Goal: Information Seeking & Learning: Learn about a topic

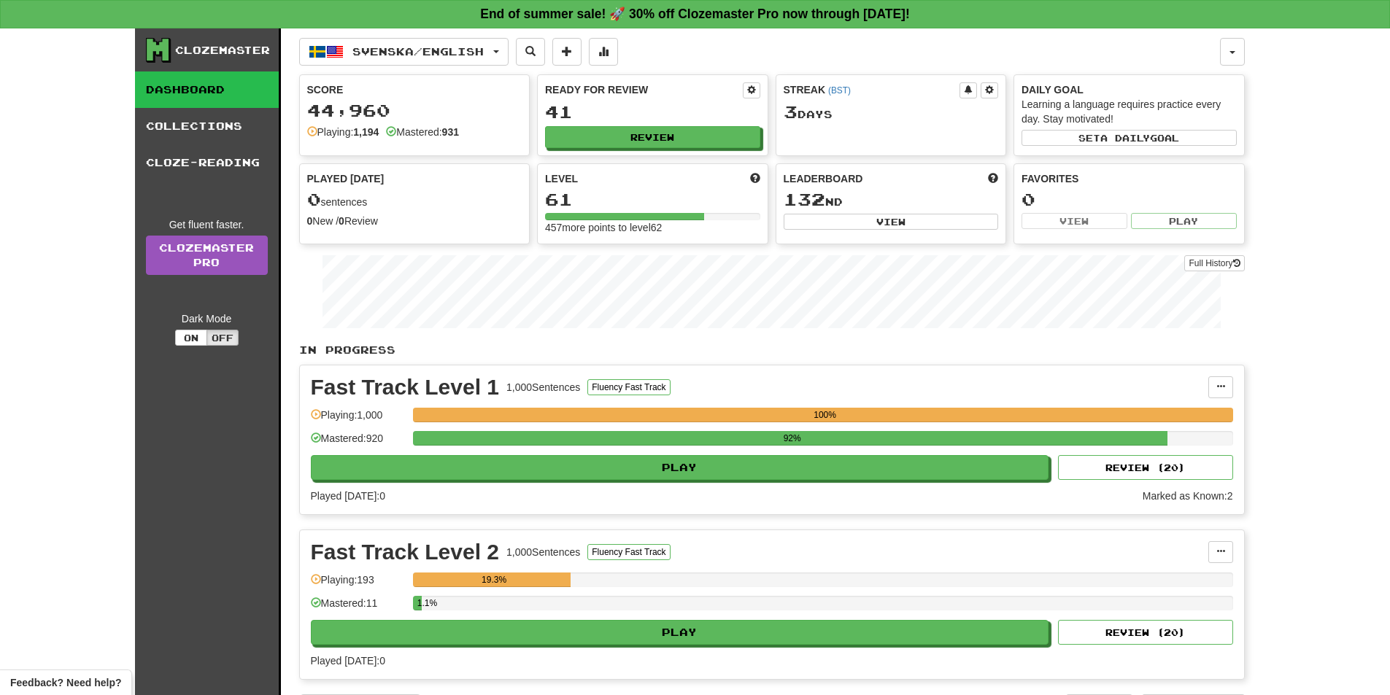
click at [713, 483] on div "Fast Track Level 1 1,000 Sentences Fluency Fast Track Manage Sentences Unpin fr…" at bounding box center [772, 439] width 944 height 149
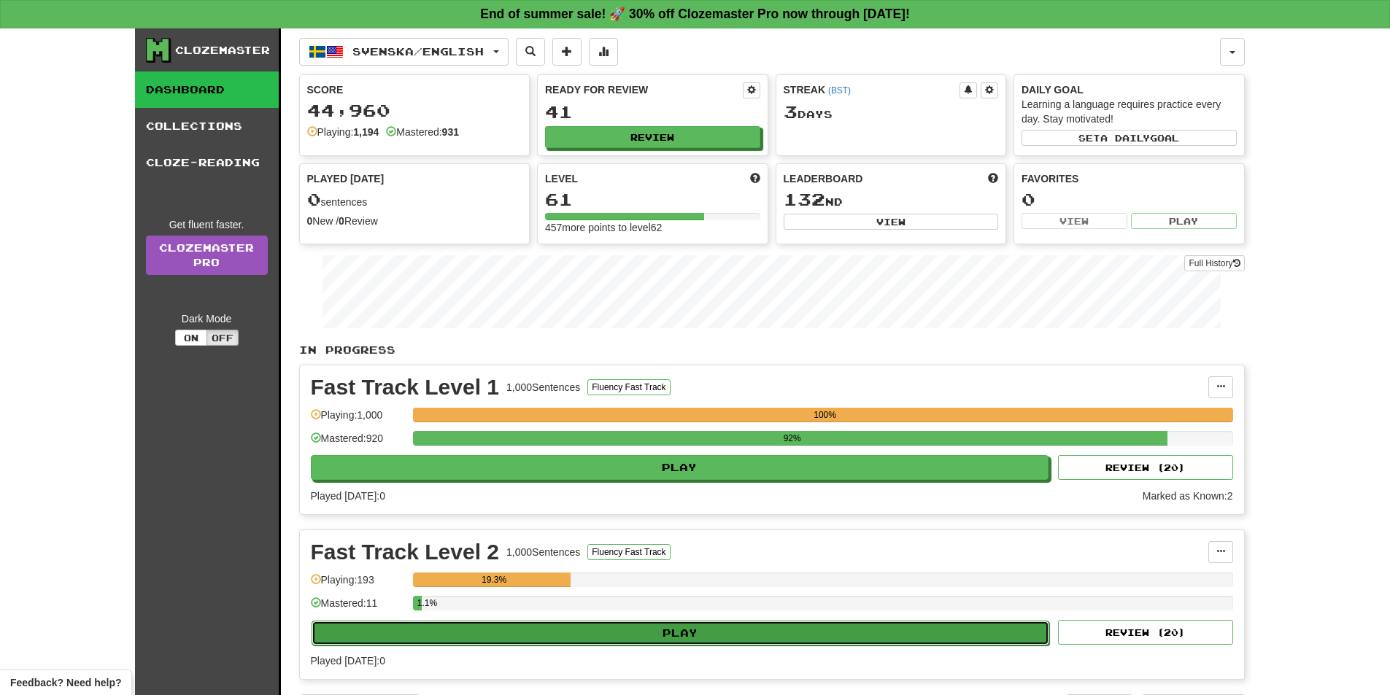
click at [706, 631] on button "Play" at bounding box center [680, 633] width 738 height 25
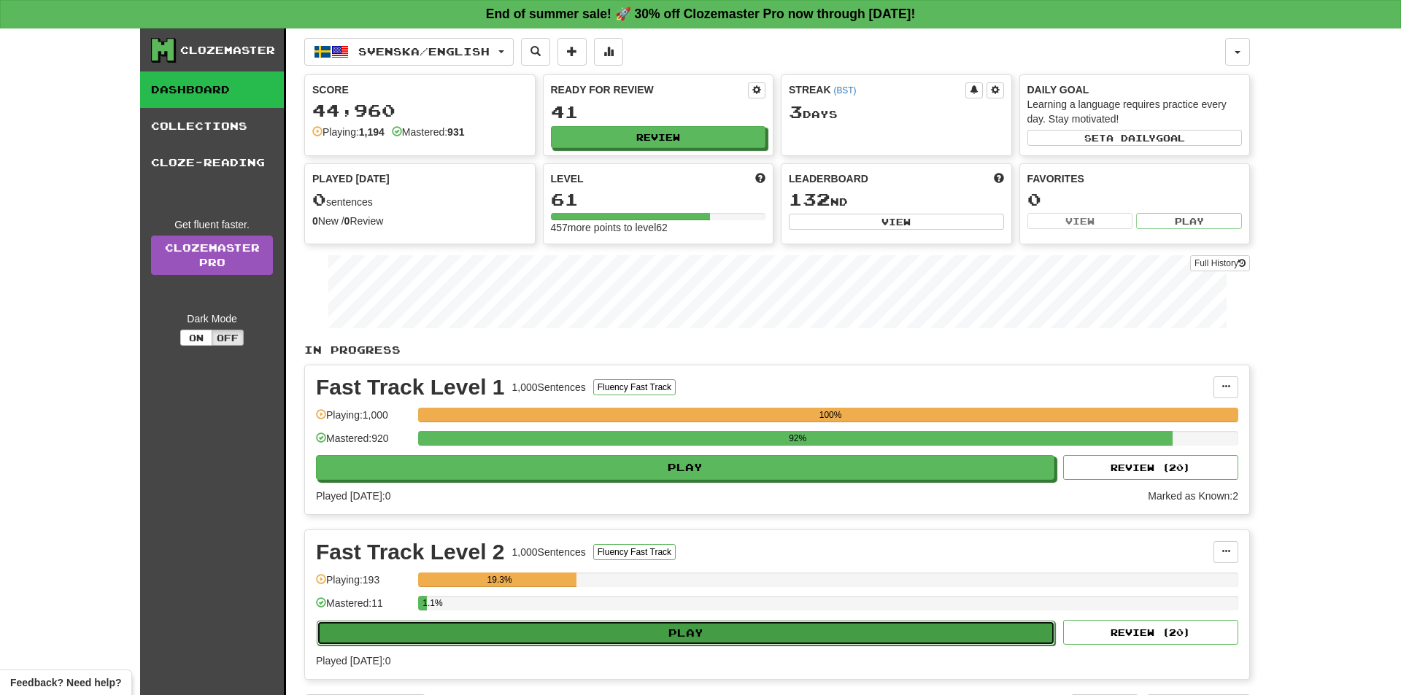
select select "**"
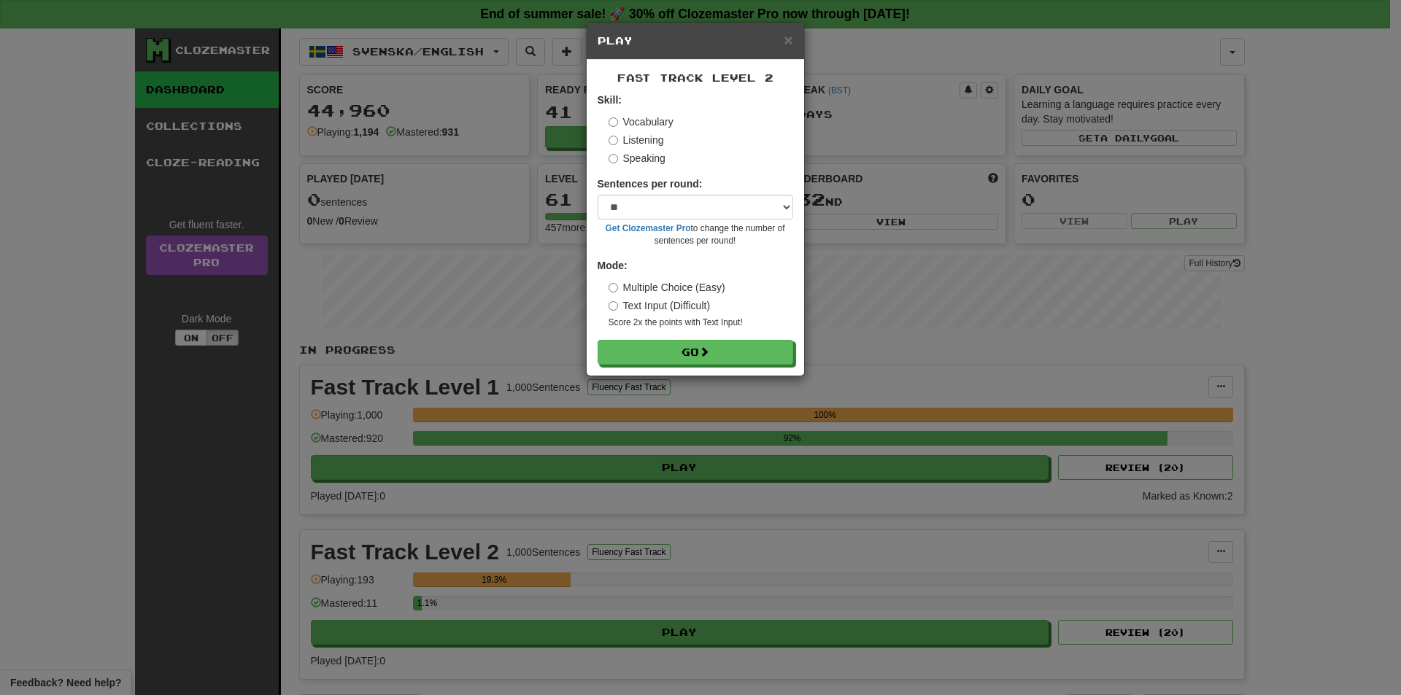
click at [678, 368] on div "Fast Track Level 2 Skill: Vocabulary Listening Speaking Sentences per round: * …" at bounding box center [694, 218] width 217 height 316
click at [681, 356] on button "Go" at bounding box center [695, 353] width 195 height 25
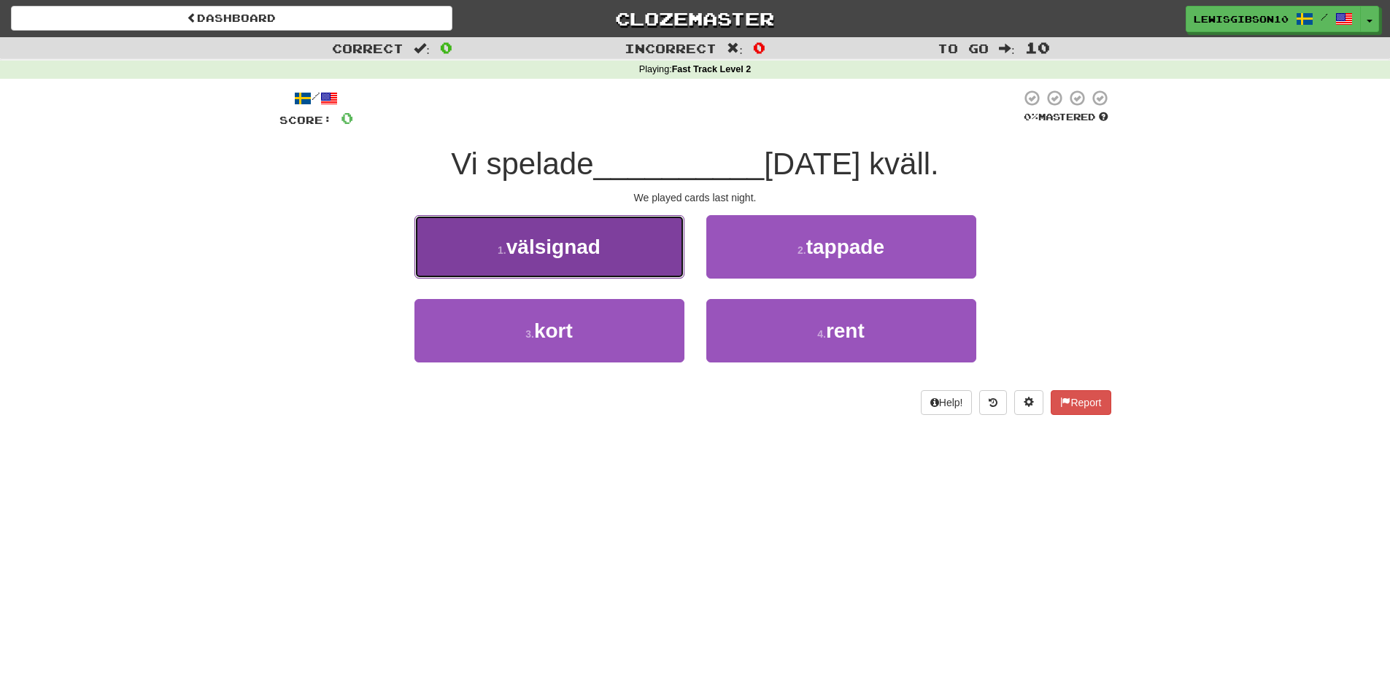
click at [626, 255] on button "1 . välsignad" at bounding box center [549, 246] width 270 height 63
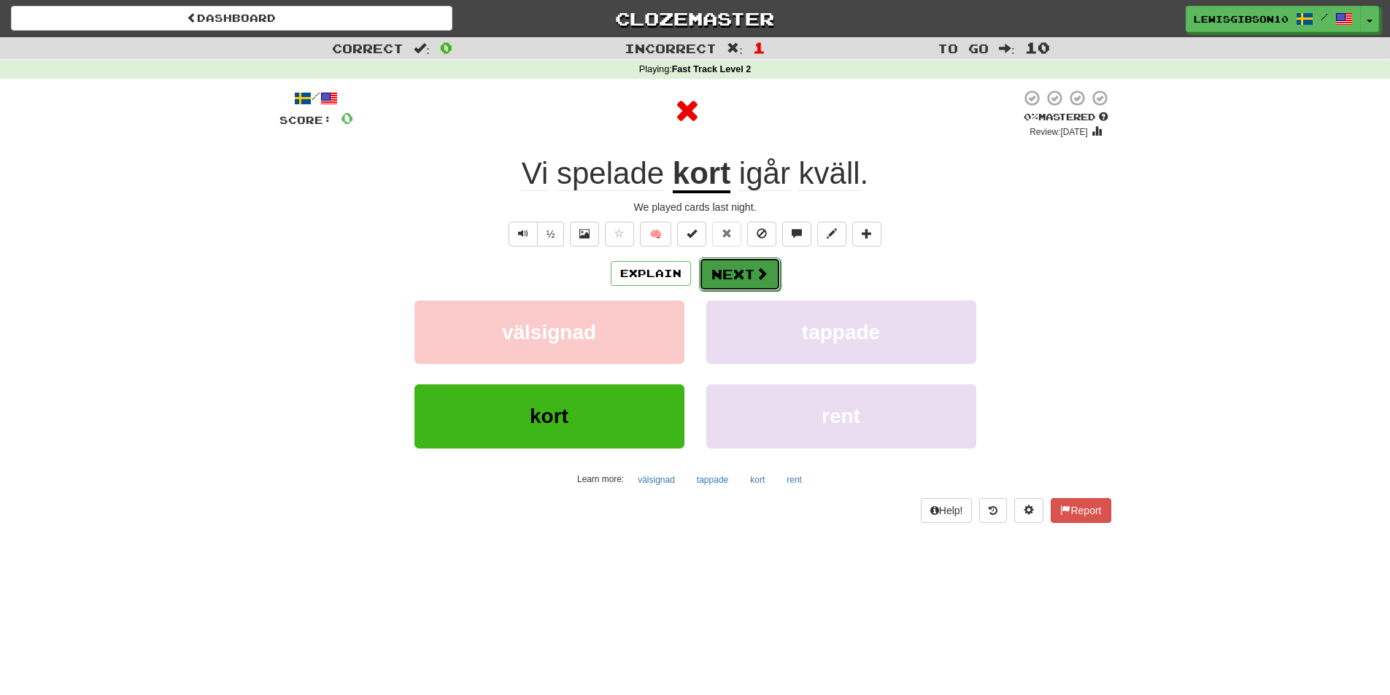
click at [730, 275] on button "Next" at bounding box center [740, 274] width 82 height 34
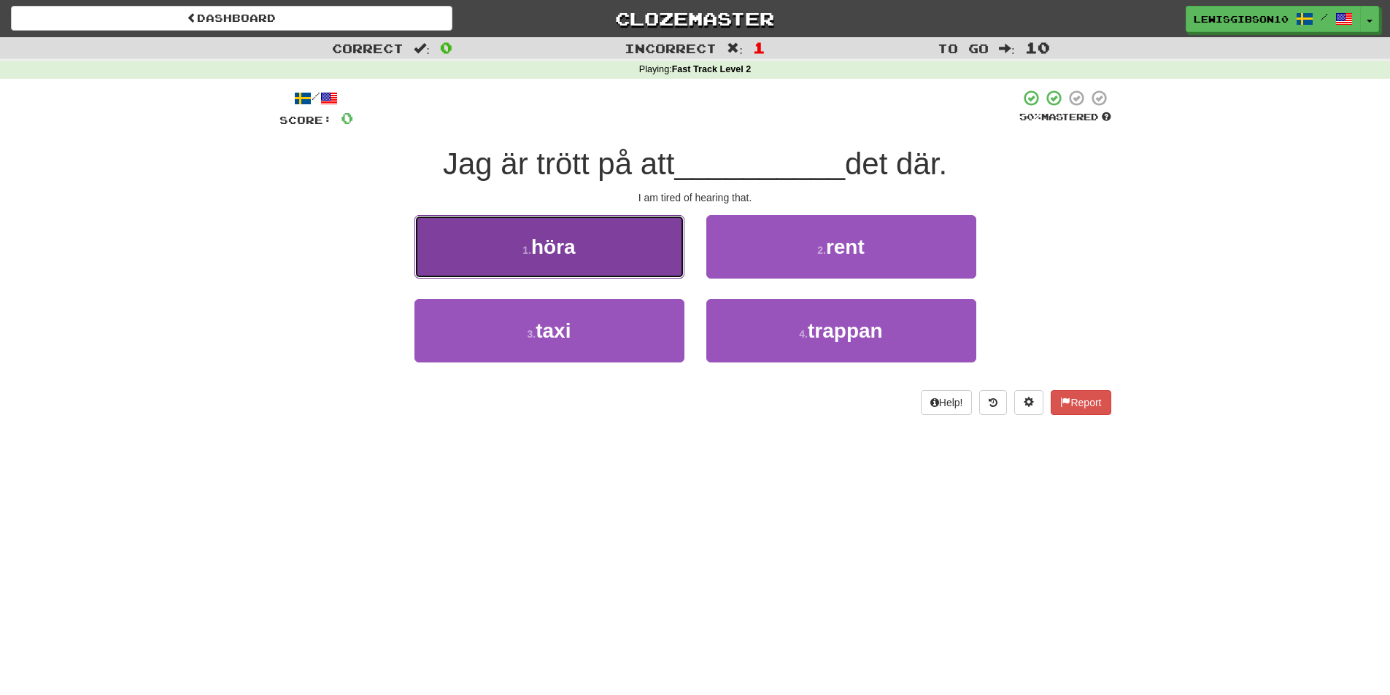
click at [650, 266] on button "1 . höra" at bounding box center [549, 246] width 270 height 63
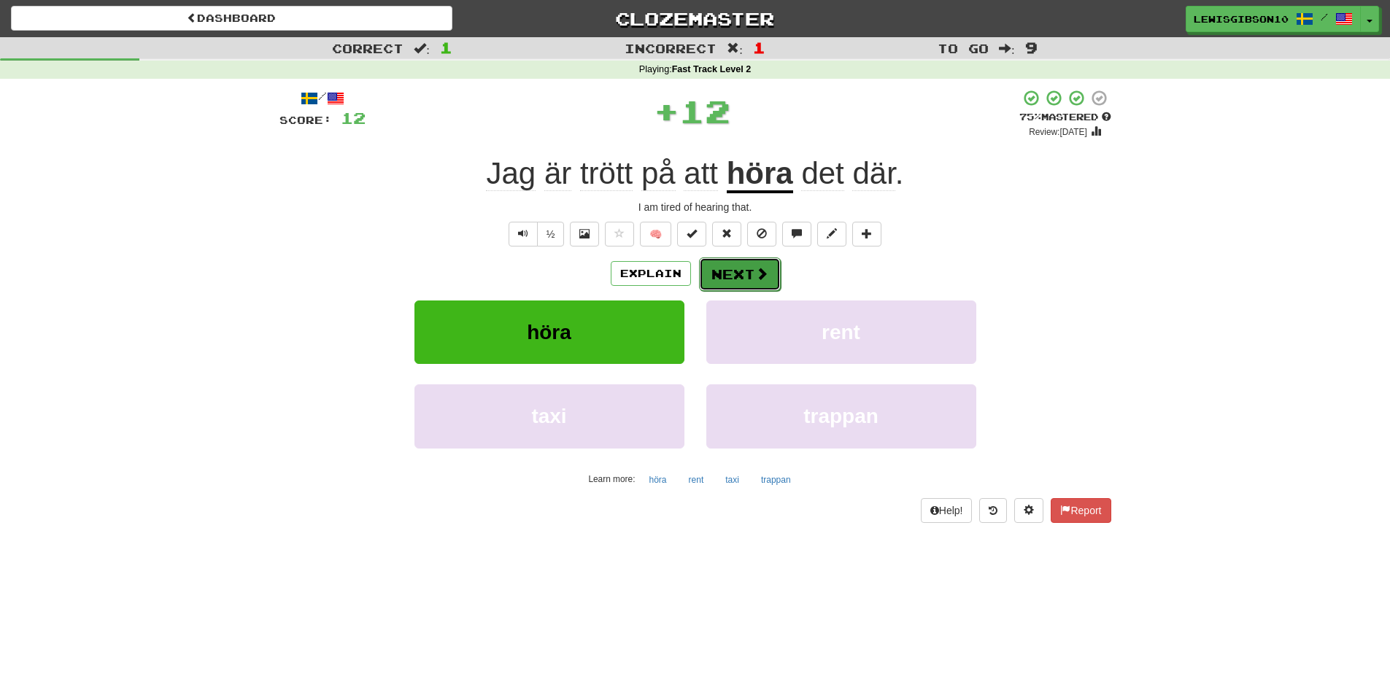
click at [746, 274] on button "Next" at bounding box center [740, 274] width 82 height 34
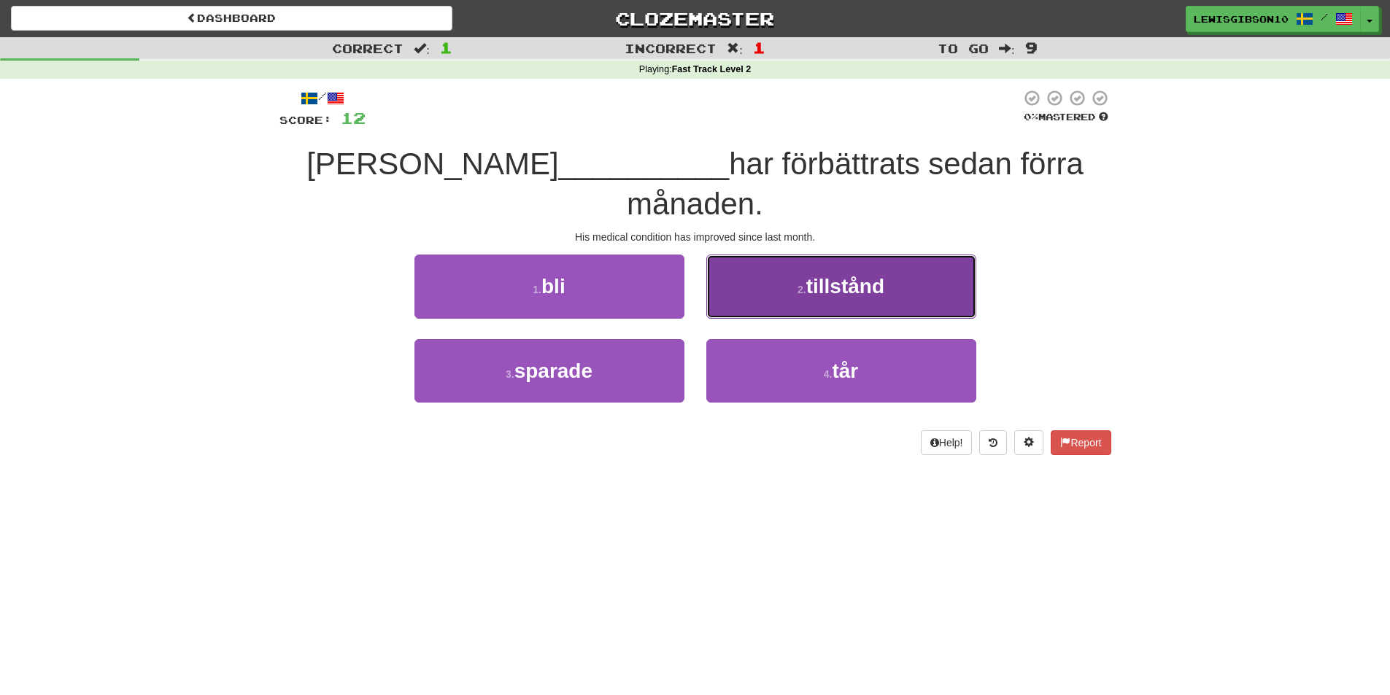
click at [739, 302] on button "2 . tillstånd" at bounding box center [841, 286] width 270 height 63
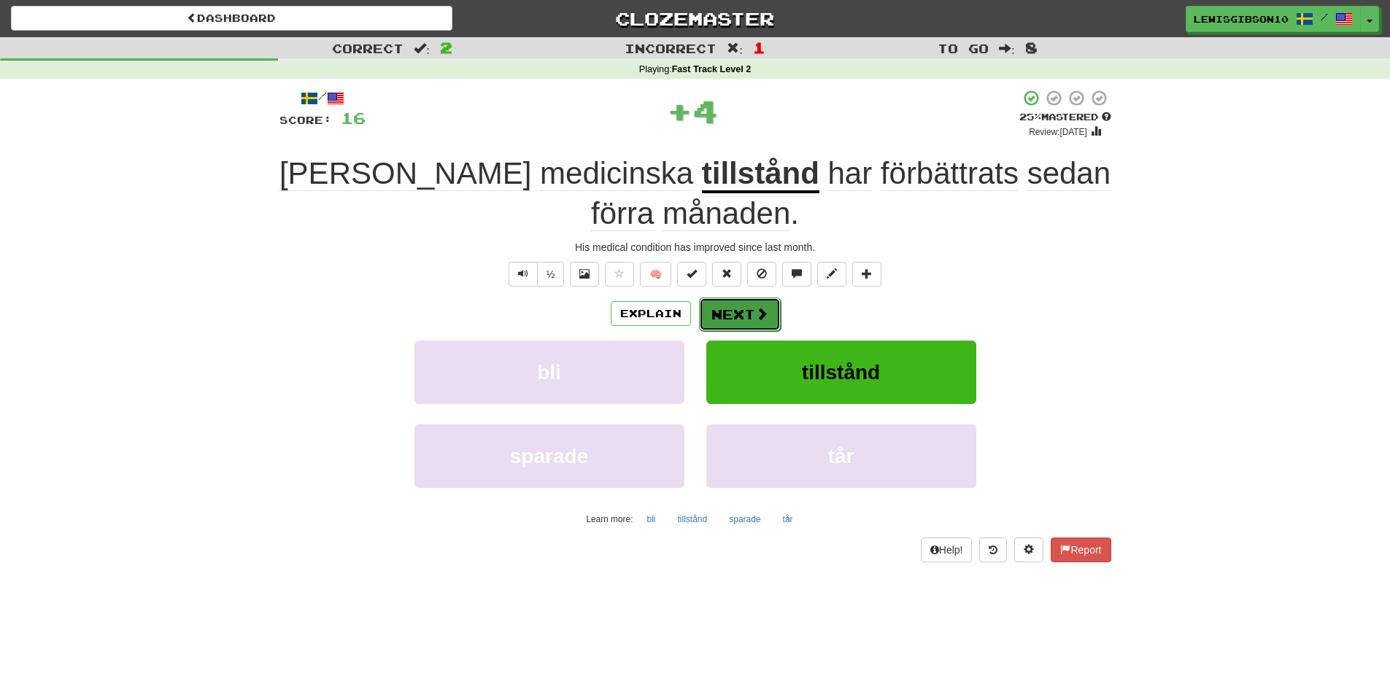
click at [732, 310] on button "Next" at bounding box center [740, 315] width 82 height 34
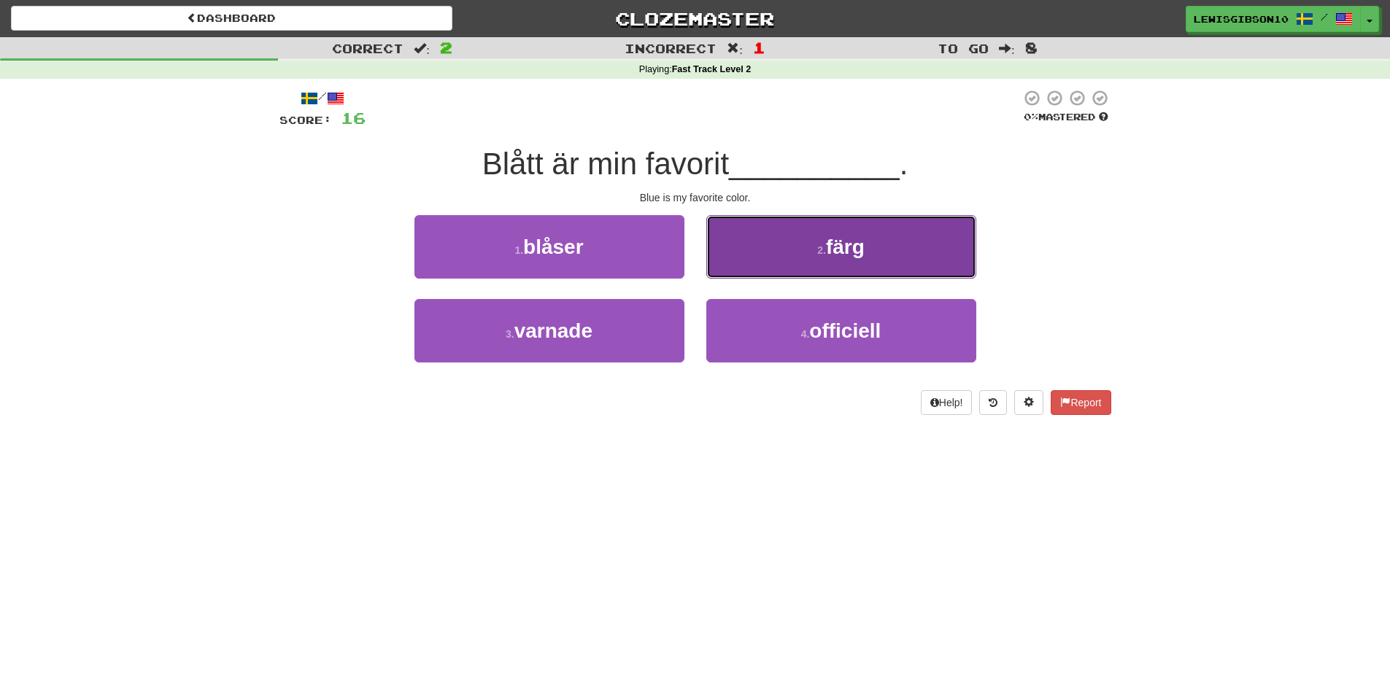
click at [755, 268] on button "2 . färg" at bounding box center [841, 246] width 270 height 63
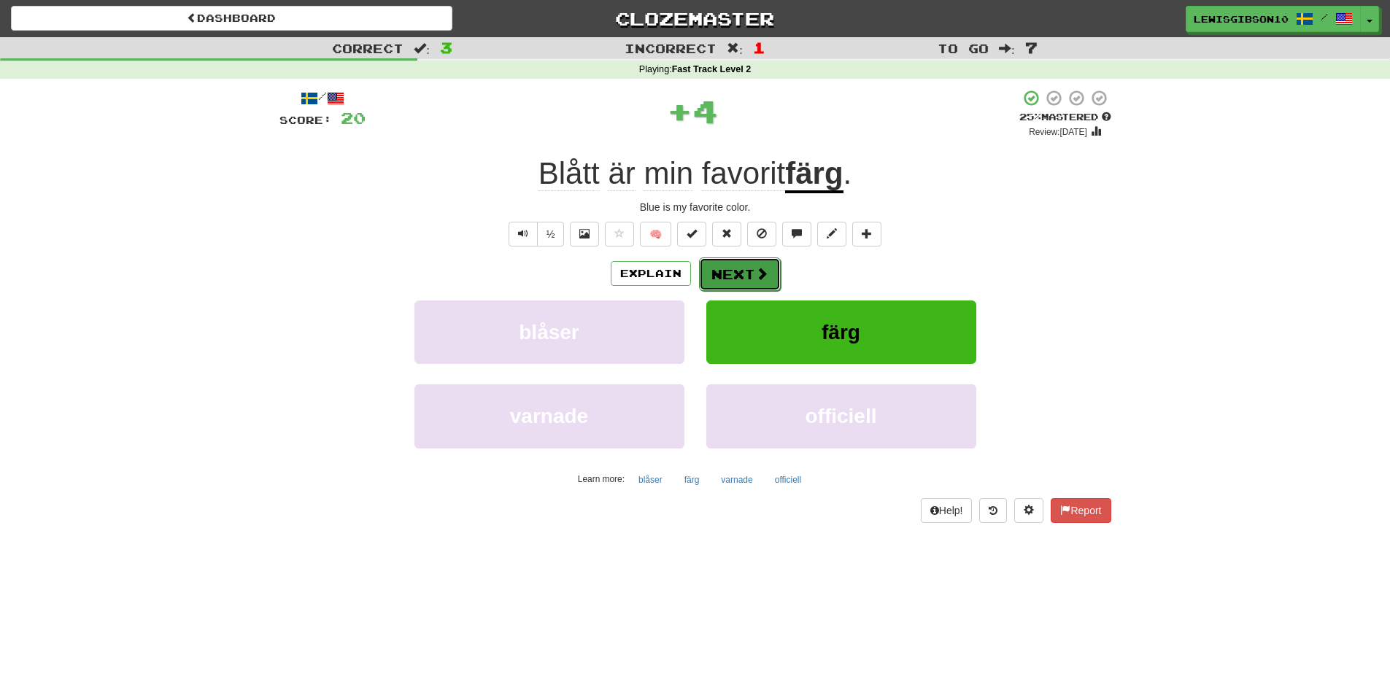
click at [742, 279] on button "Next" at bounding box center [740, 274] width 82 height 34
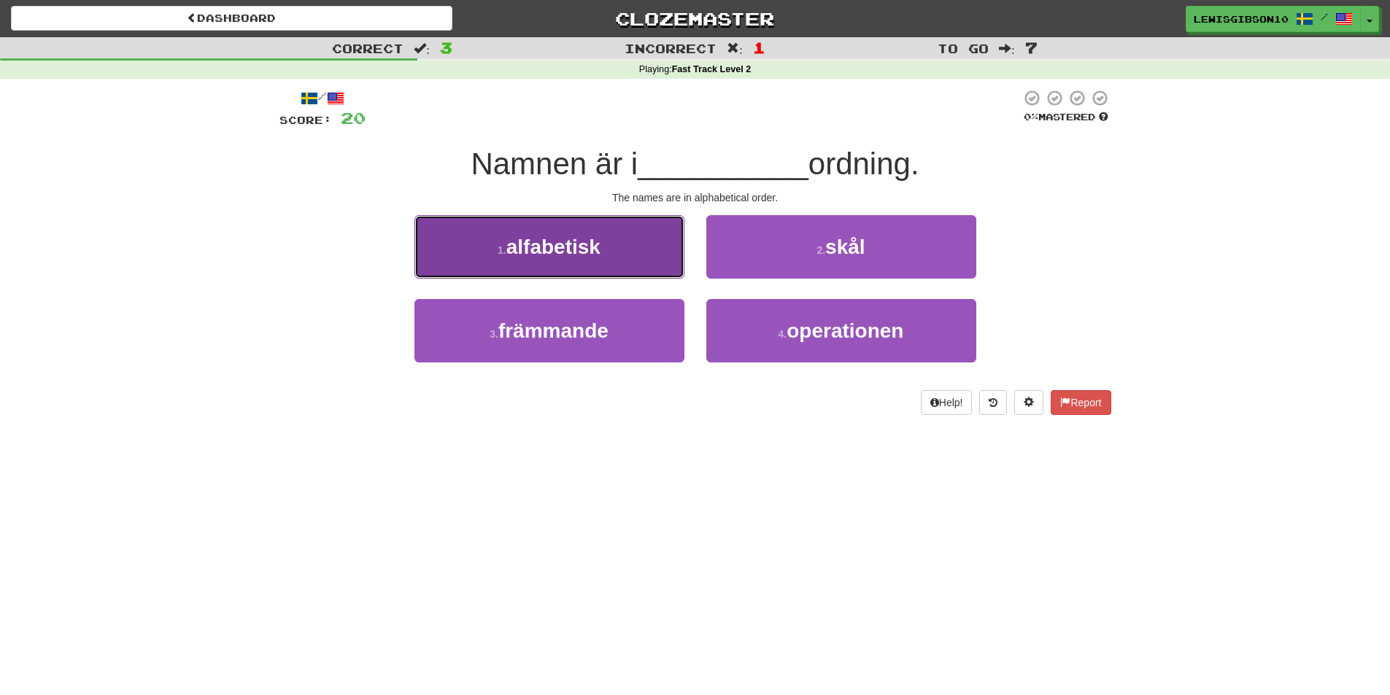
click at [662, 277] on button "1 . alfabetisk" at bounding box center [549, 246] width 270 height 63
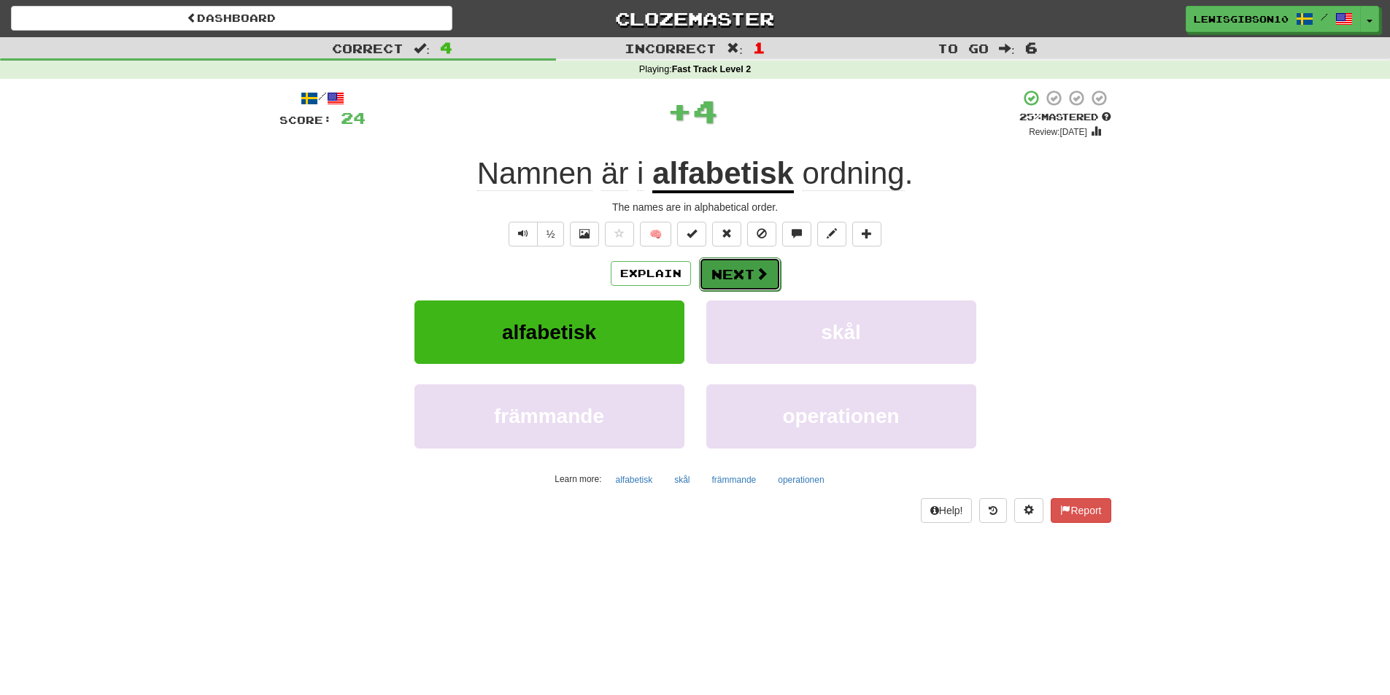
click at [751, 275] on button "Next" at bounding box center [740, 274] width 82 height 34
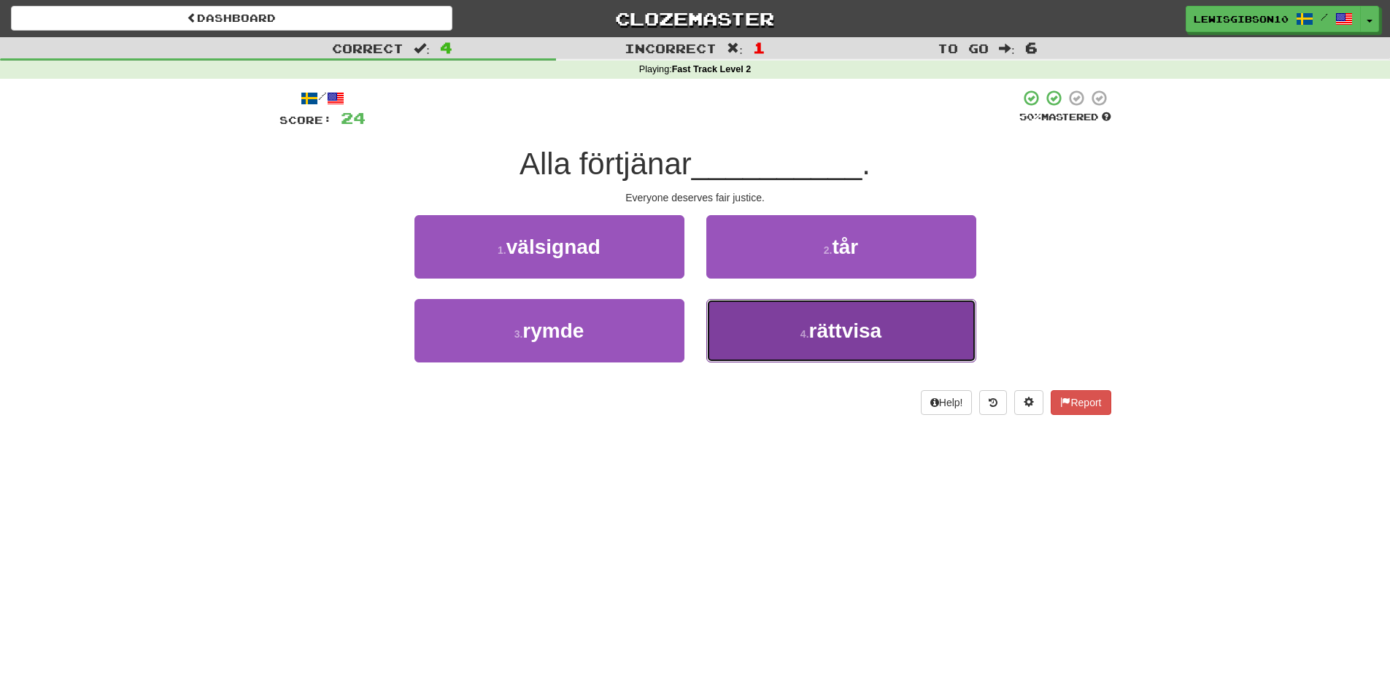
click at [731, 325] on button "4 . rättvisa" at bounding box center [841, 330] width 270 height 63
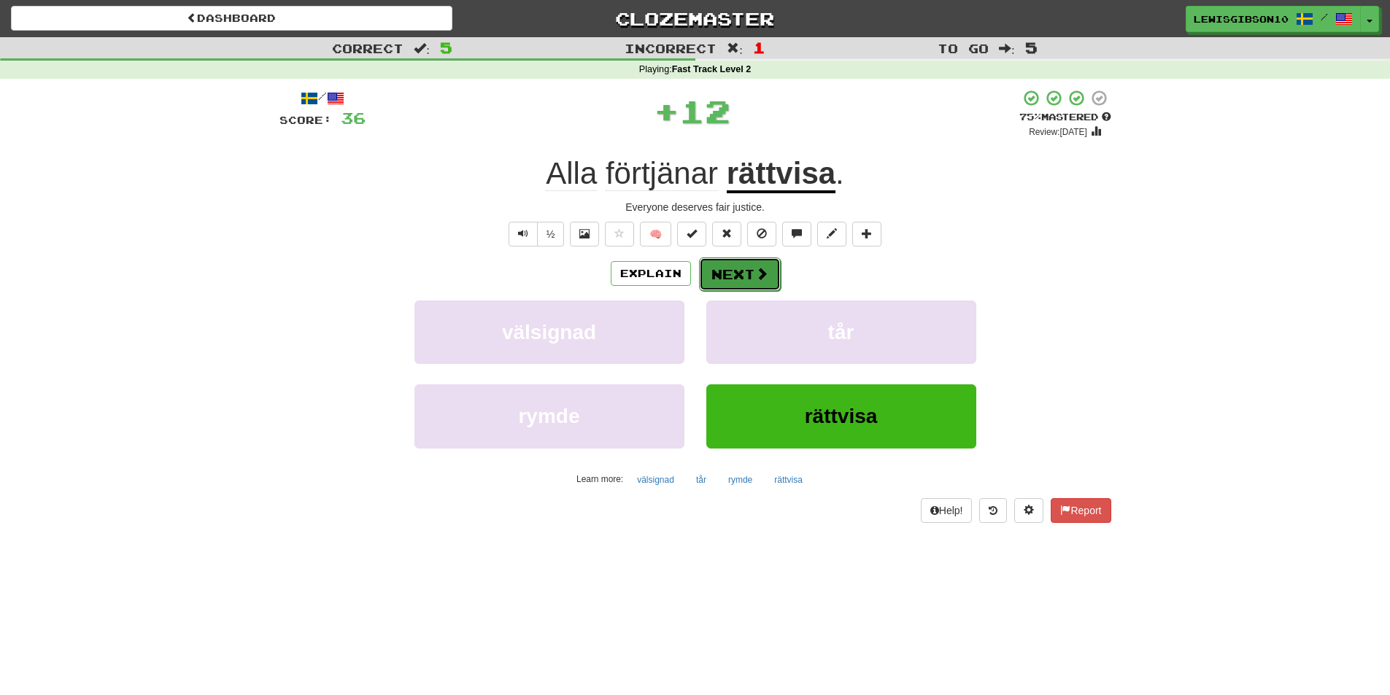
click at [746, 268] on button "Next" at bounding box center [740, 274] width 82 height 34
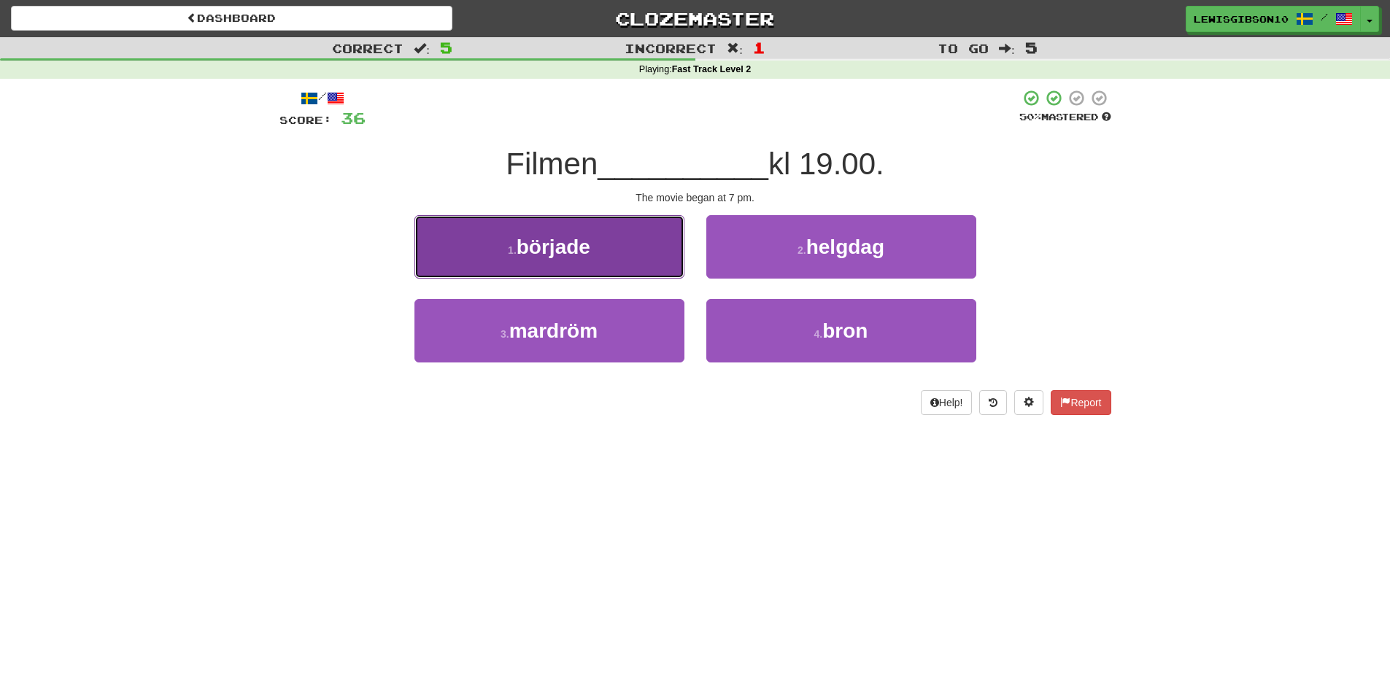
click at [659, 274] on button "1 . började" at bounding box center [549, 246] width 270 height 63
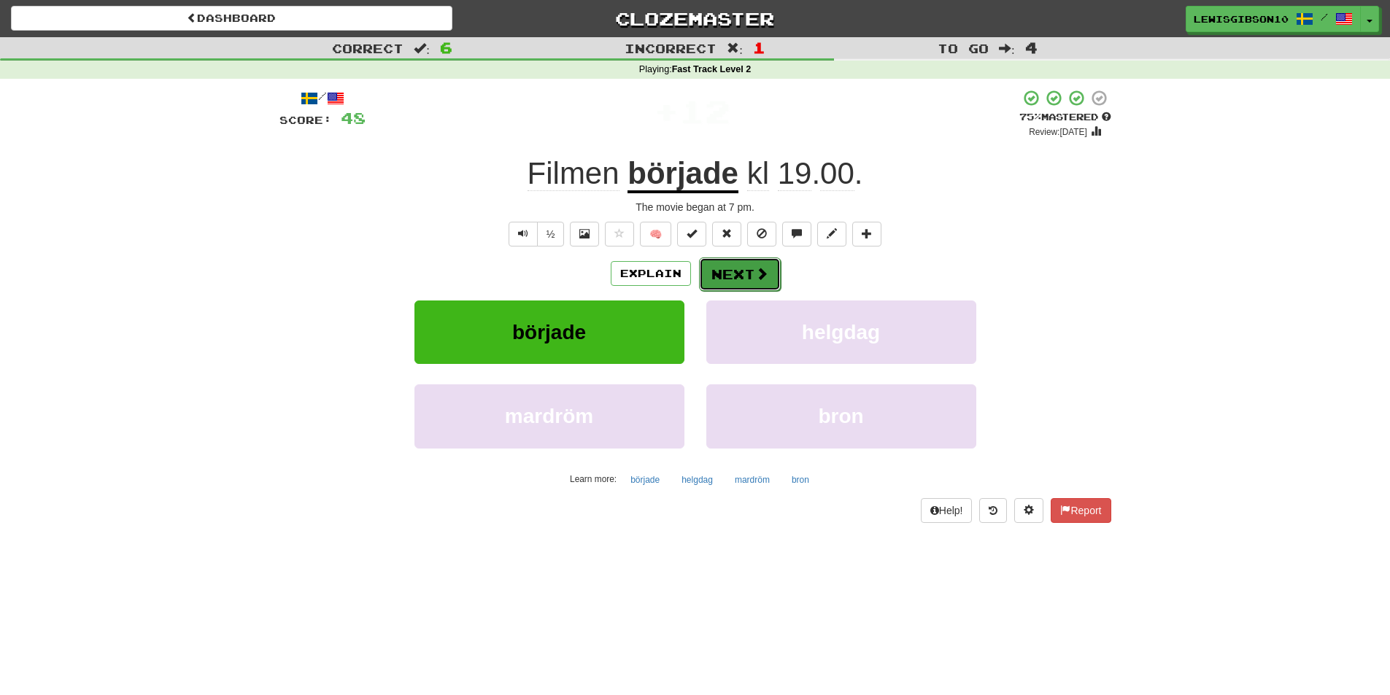
click at [735, 279] on button "Next" at bounding box center [740, 274] width 82 height 34
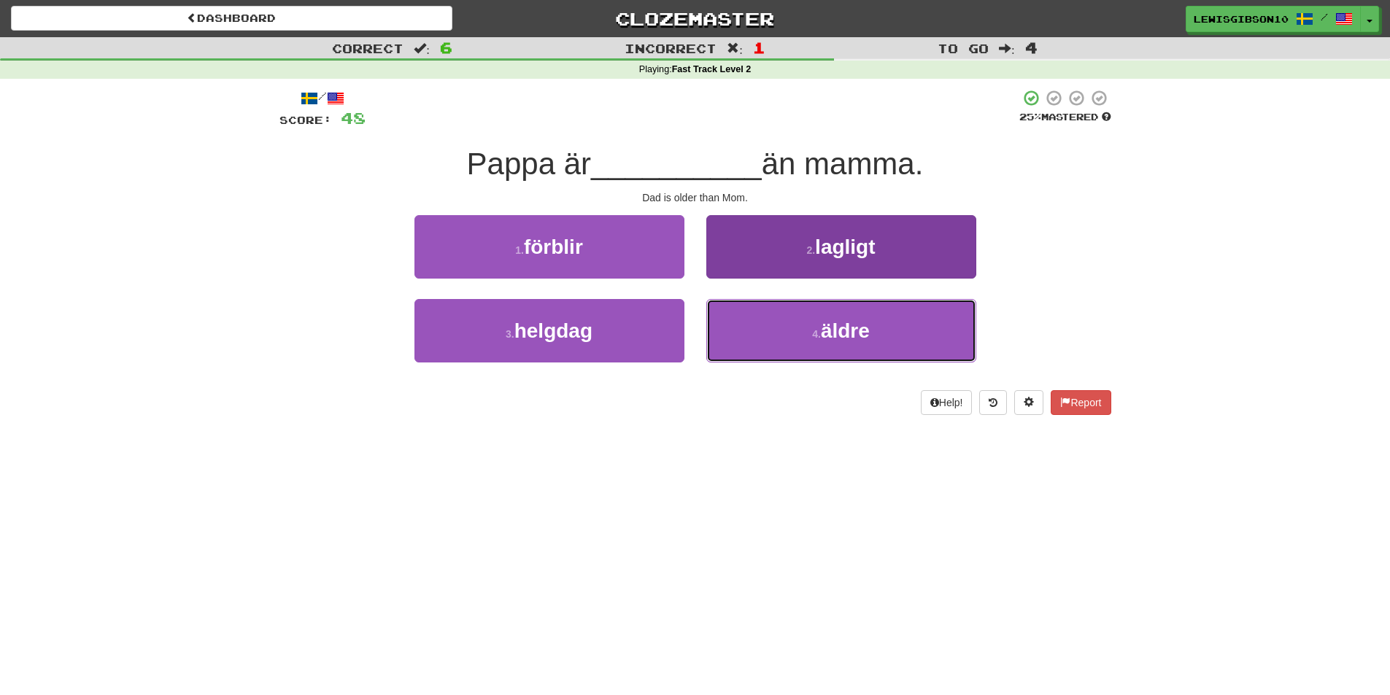
click at [740, 341] on button "4 . äldre" at bounding box center [841, 330] width 270 height 63
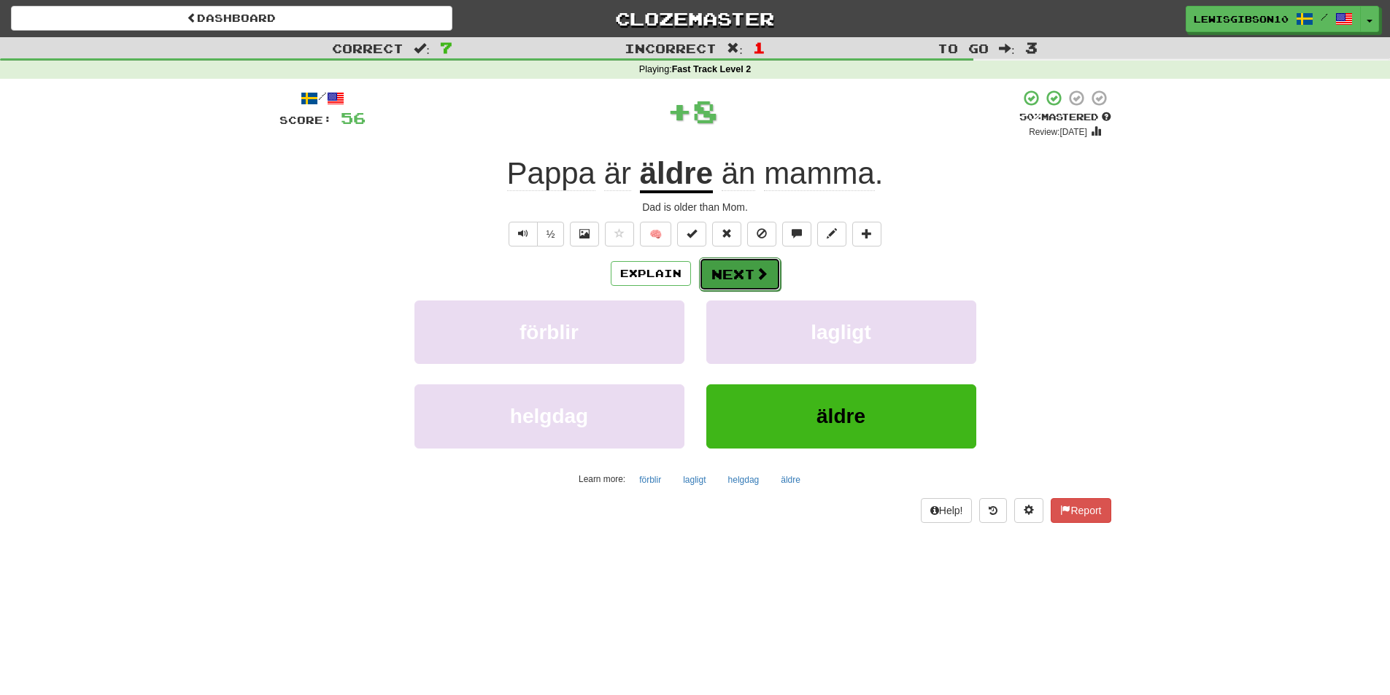
click at [743, 263] on button "Next" at bounding box center [740, 274] width 82 height 34
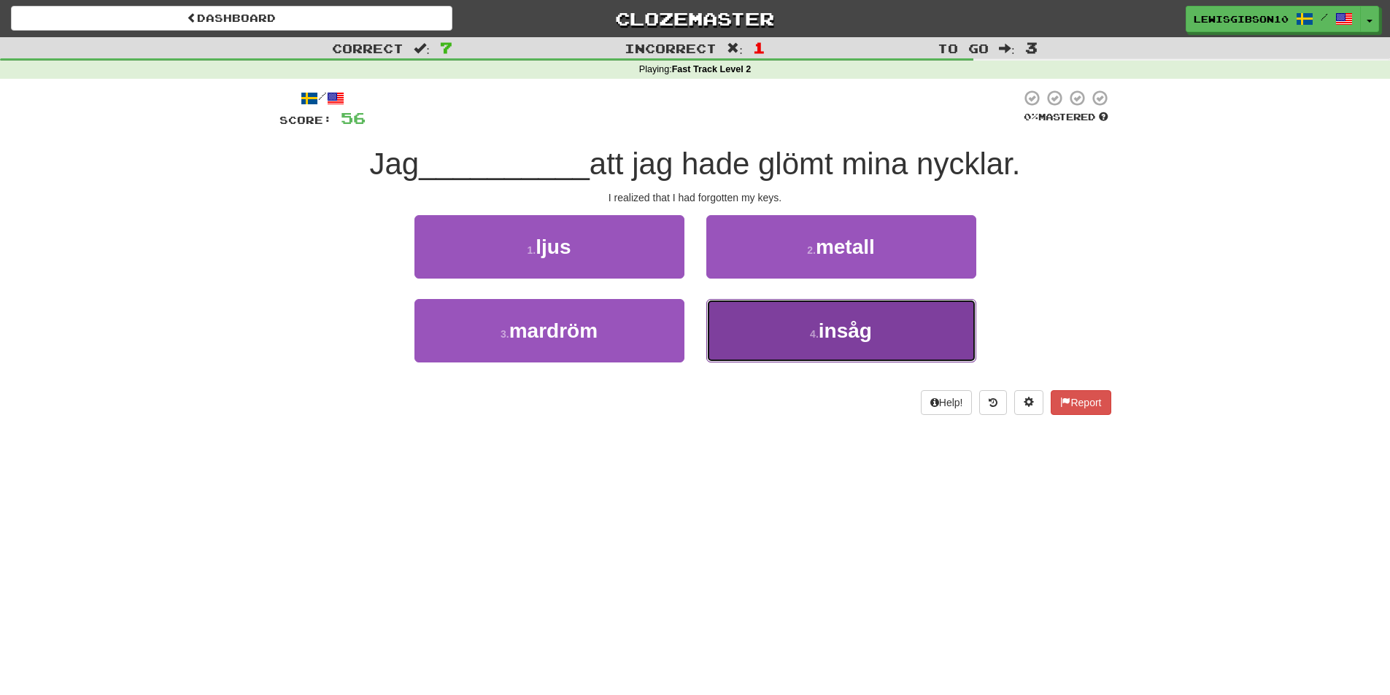
click at [829, 322] on span "insåg" at bounding box center [844, 331] width 53 height 23
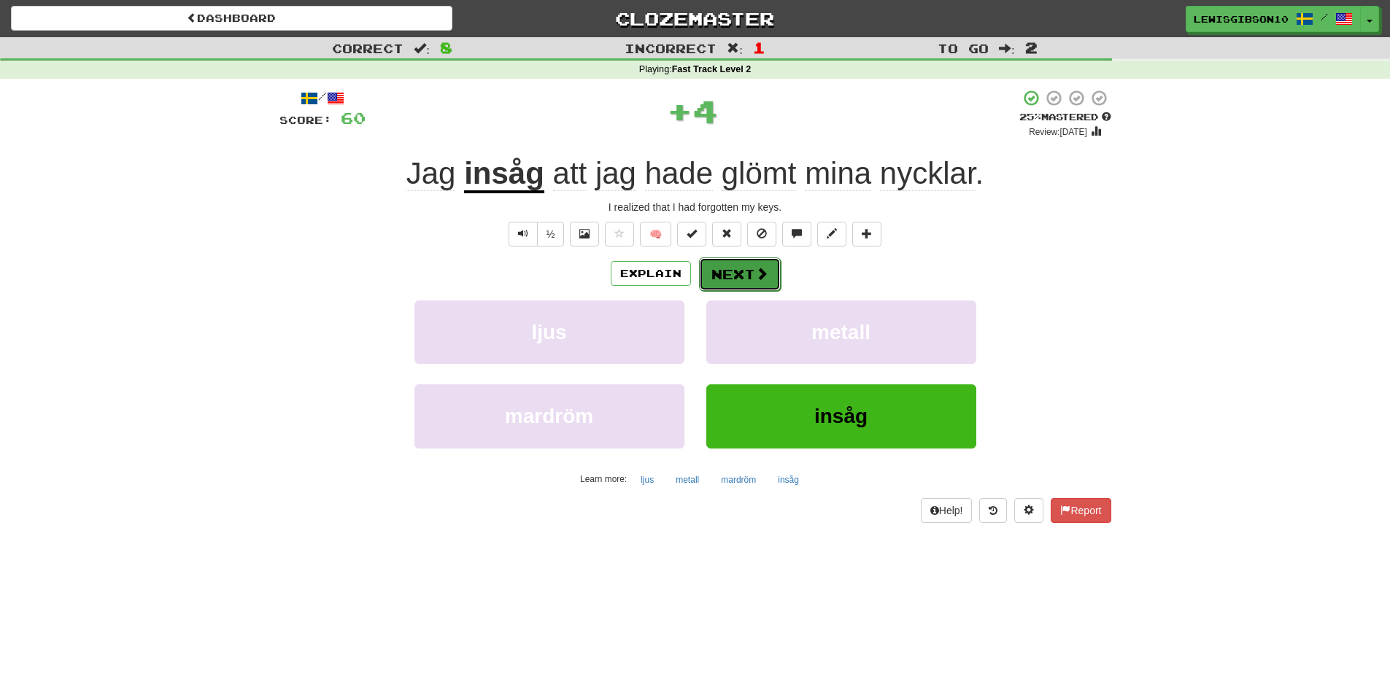
click at [745, 282] on button "Next" at bounding box center [740, 274] width 82 height 34
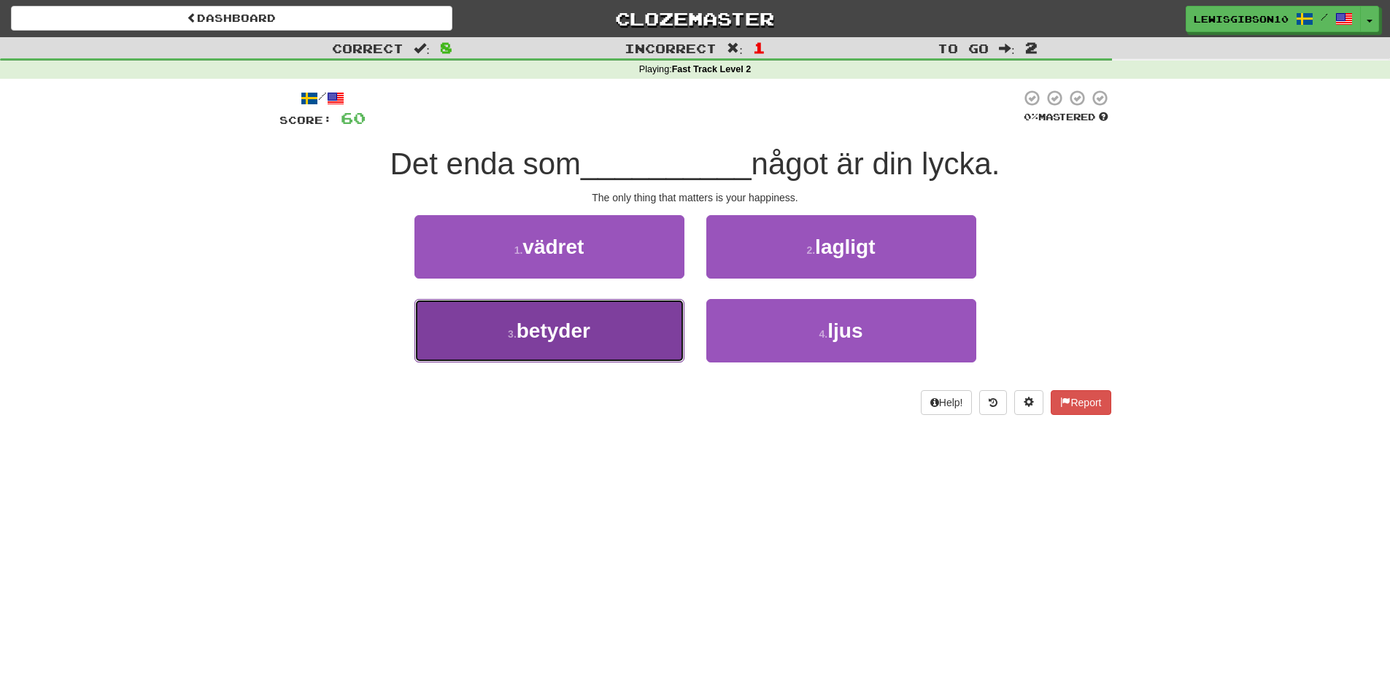
click at [632, 328] on button "3 . betyder" at bounding box center [549, 330] width 270 height 63
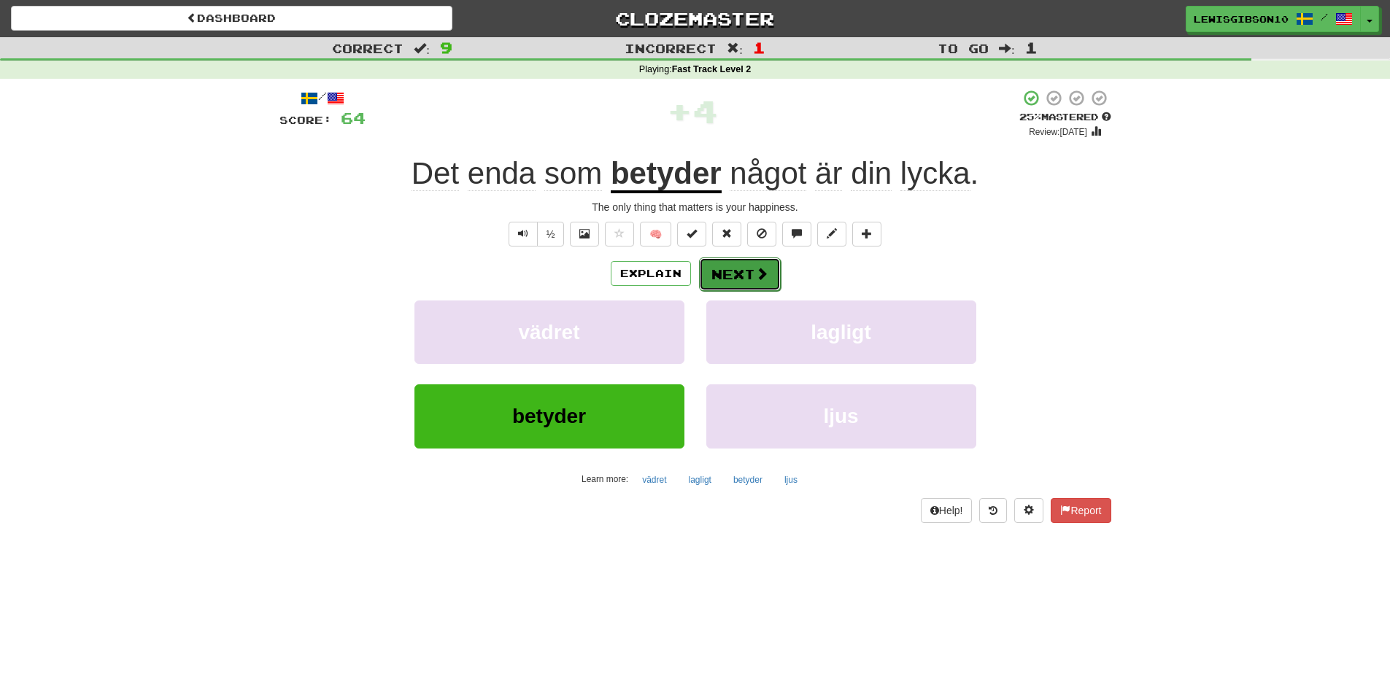
click at [717, 277] on button "Next" at bounding box center [740, 274] width 82 height 34
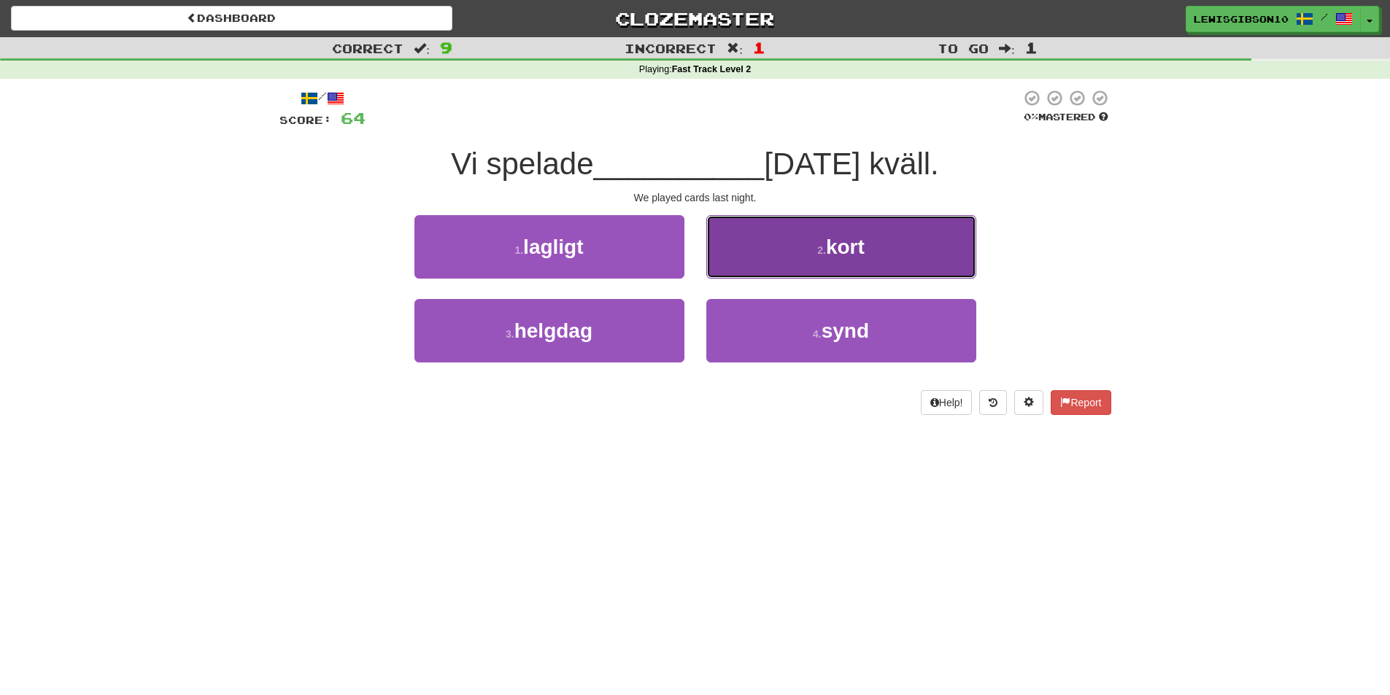
click at [762, 260] on button "2 . kort" at bounding box center [841, 246] width 270 height 63
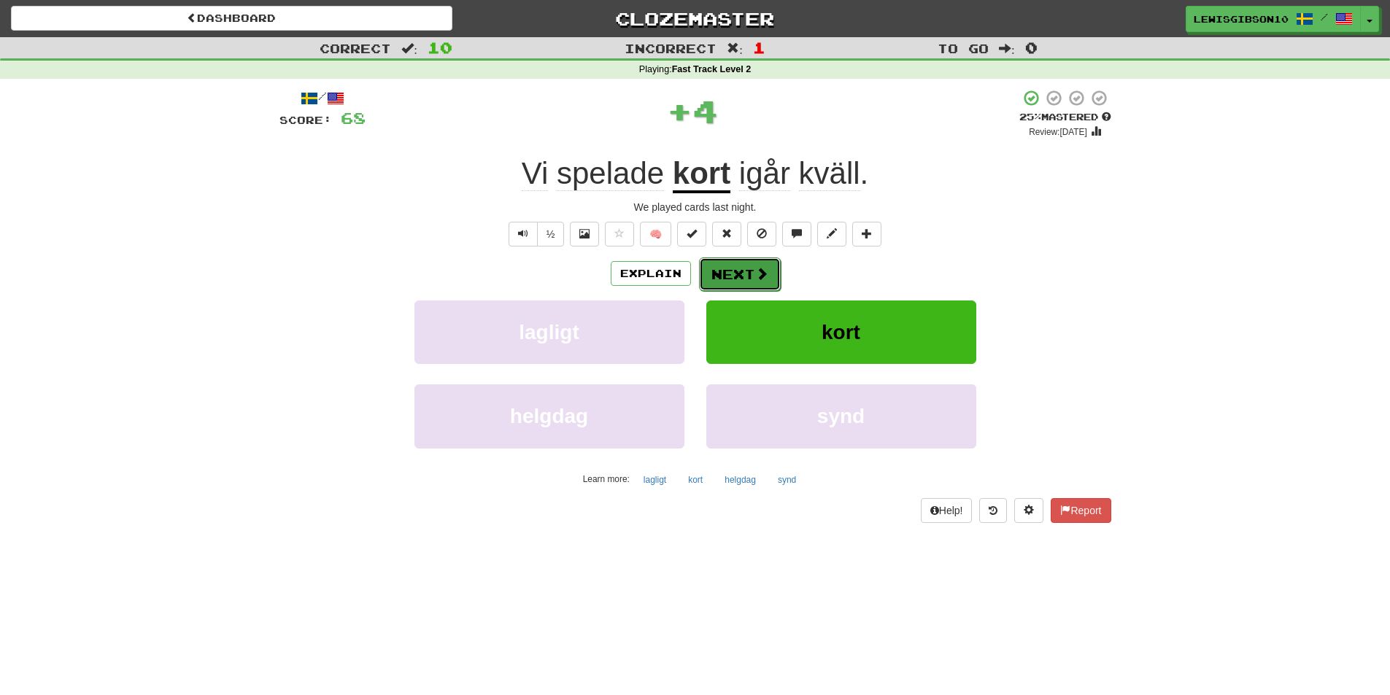
click at [735, 263] on button "Next" at bounding box center [740, 274] width 82 height 34
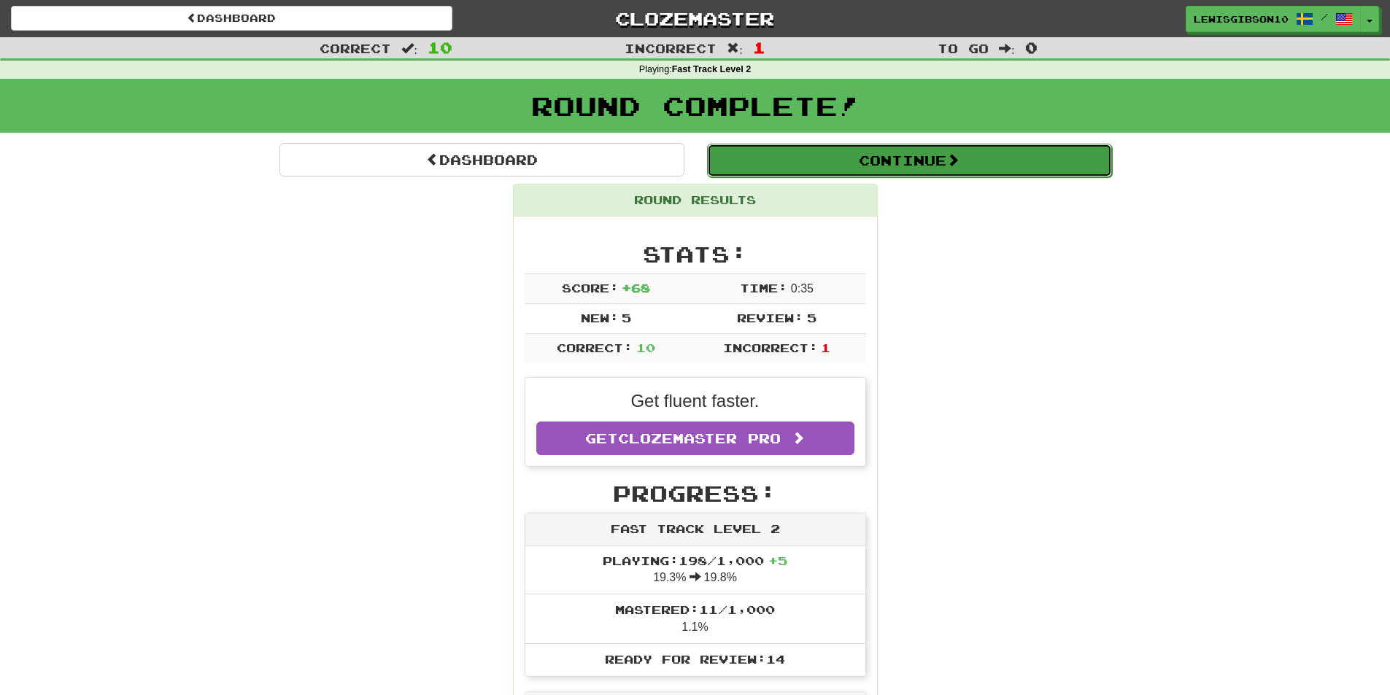
click at [813, 166] on button "Continue" at bounding box center [909, 161] width 405 height 34
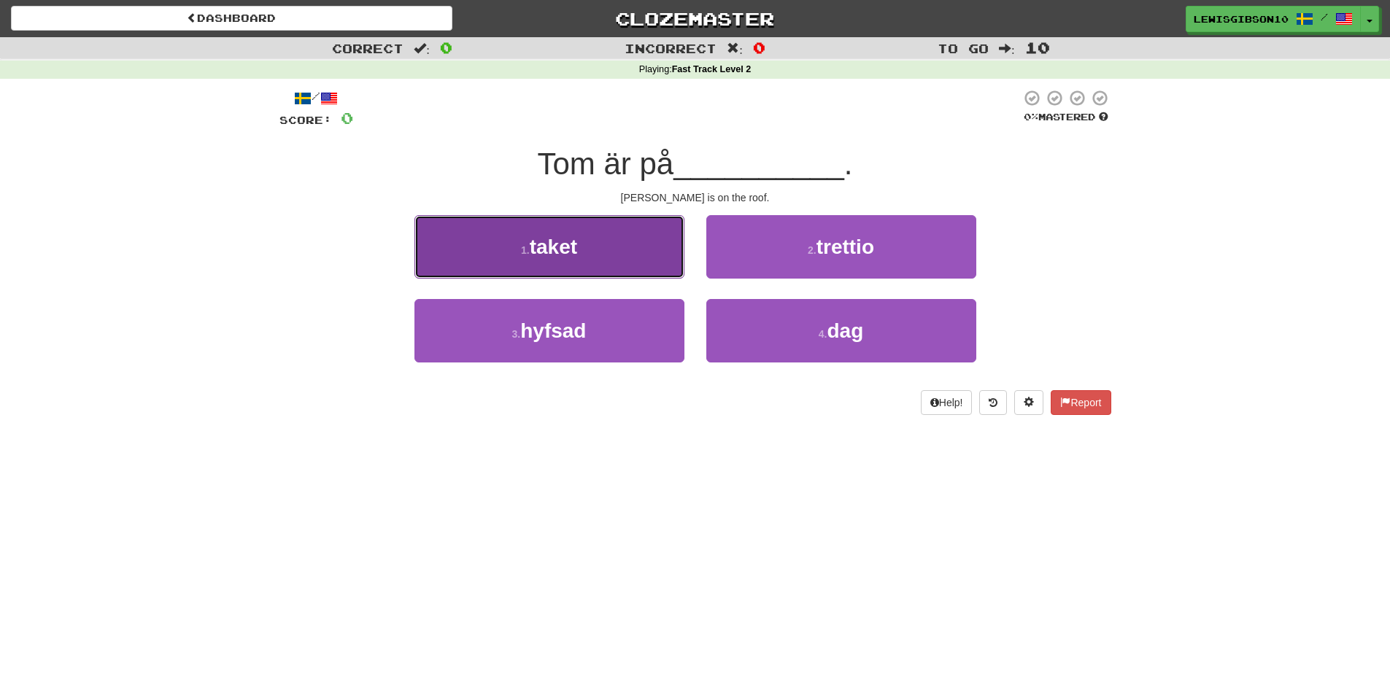
click at [620, 250] on button "1 . taket" at bounding box center [549, 246] width 270 height 63
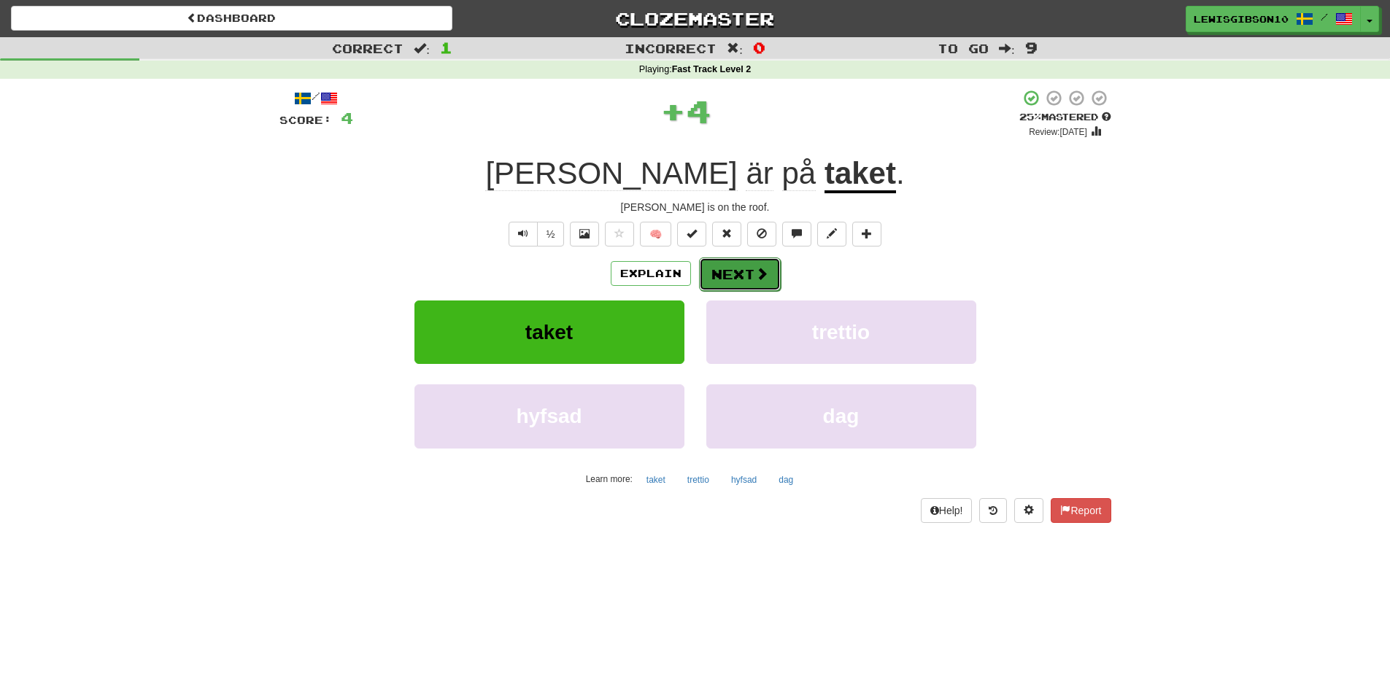
click at [728, 262] on button "Next" at bounding box center [740, 274] width 82 height 34
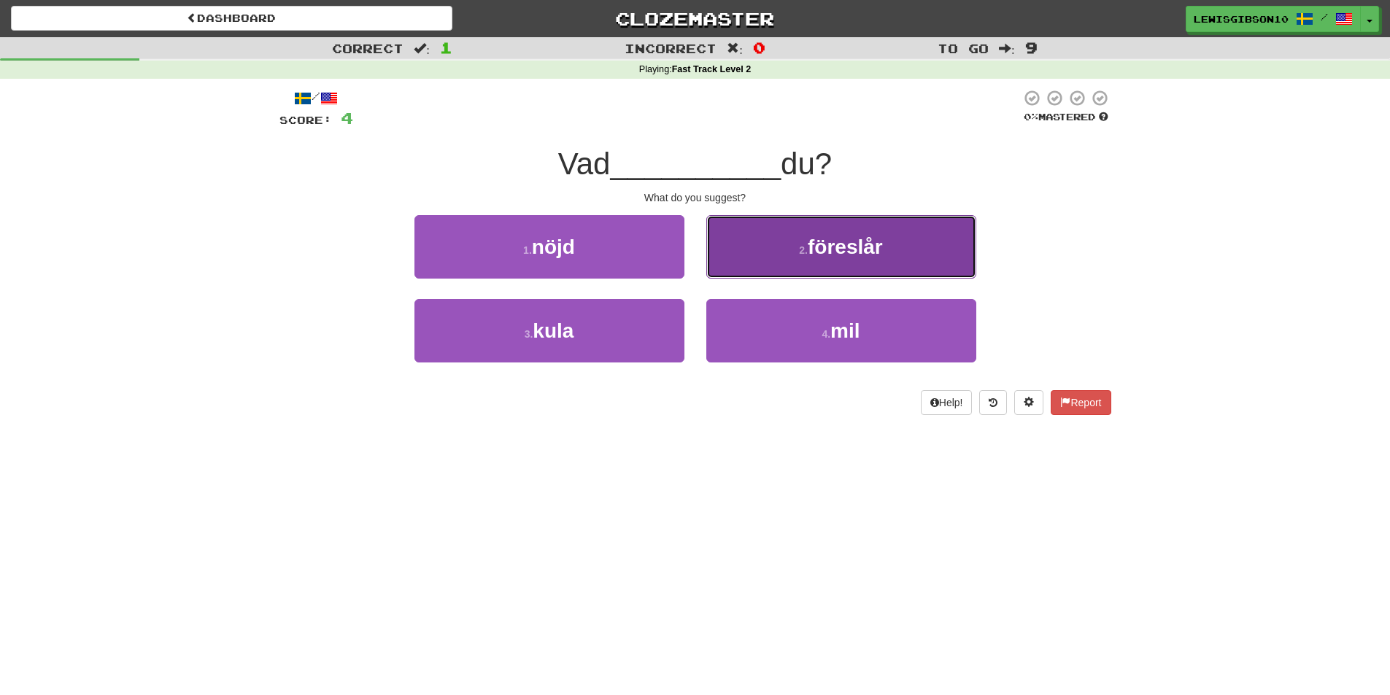
click at [744, 268] on button "2 . föreslår" at bounding box center [841, 246] width 270 height 63
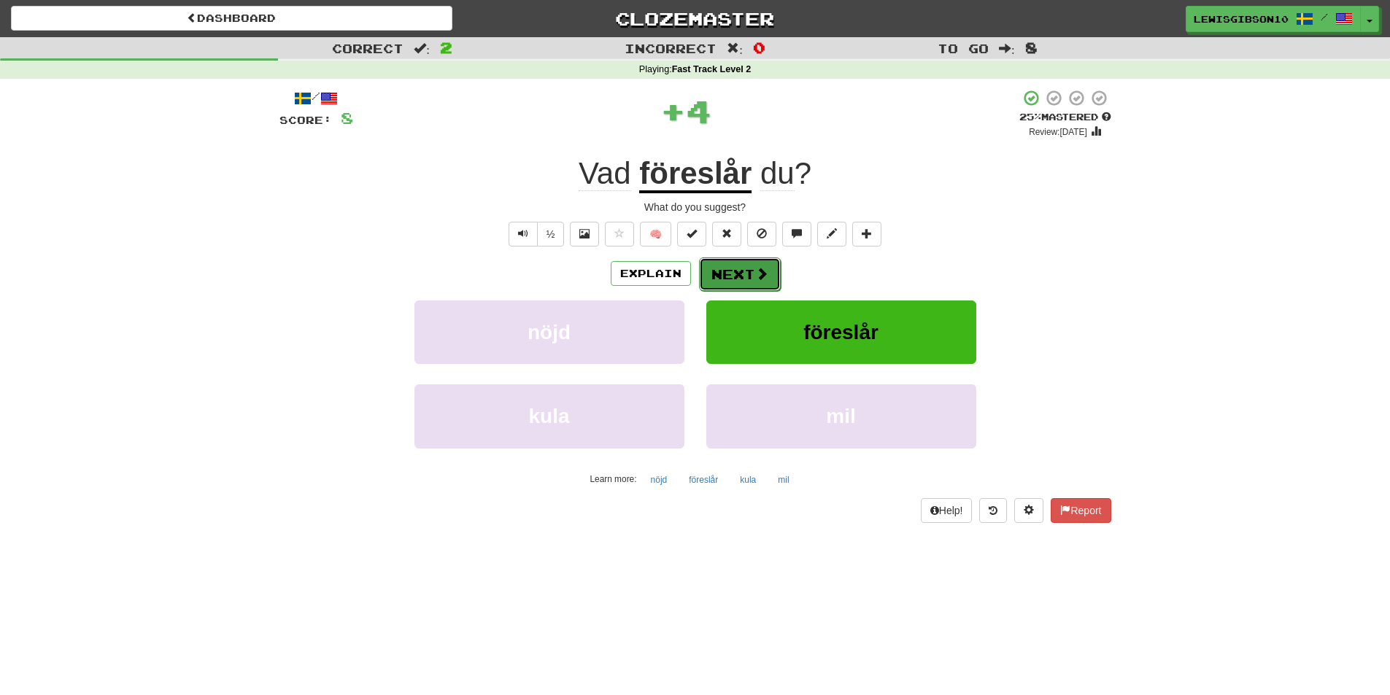
click at [742, 268] on button "Next" at bounding box center [740, 274] width 82 height 34
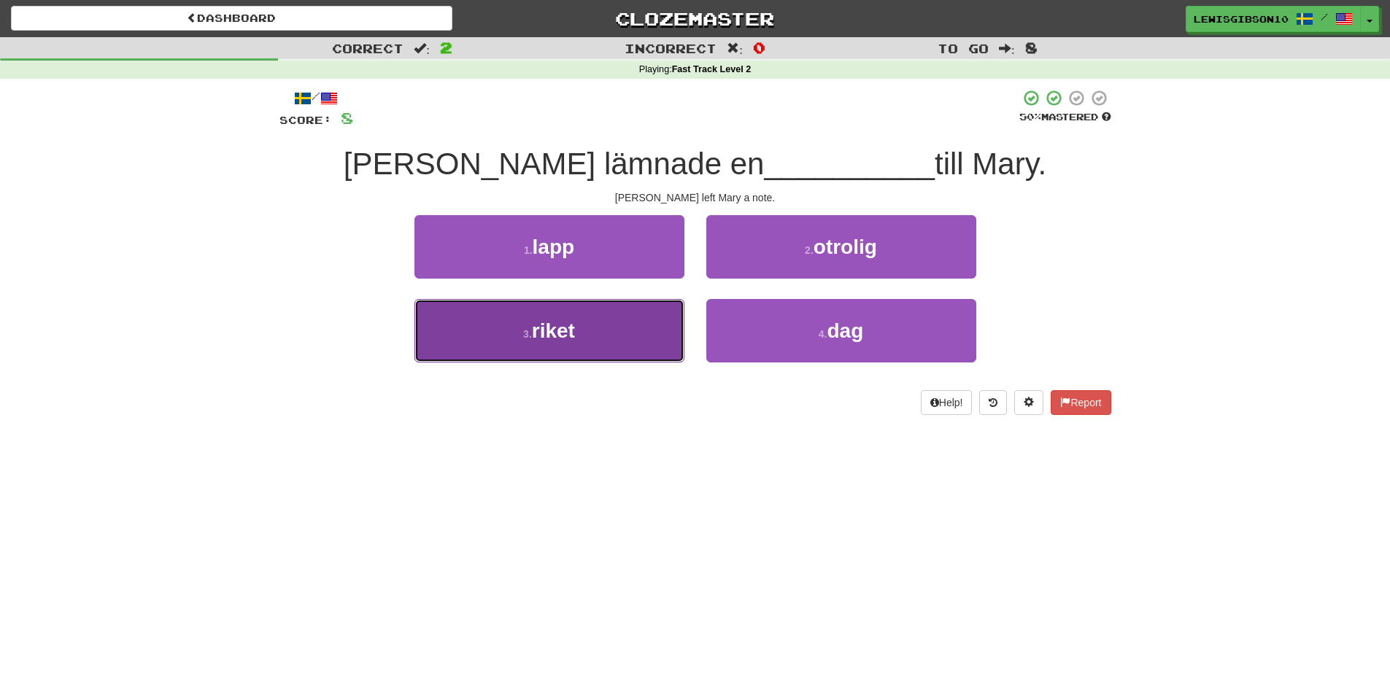
click at [632, 309] on button "3 . riket" at bounding box center [549, 330] width 270 height 63
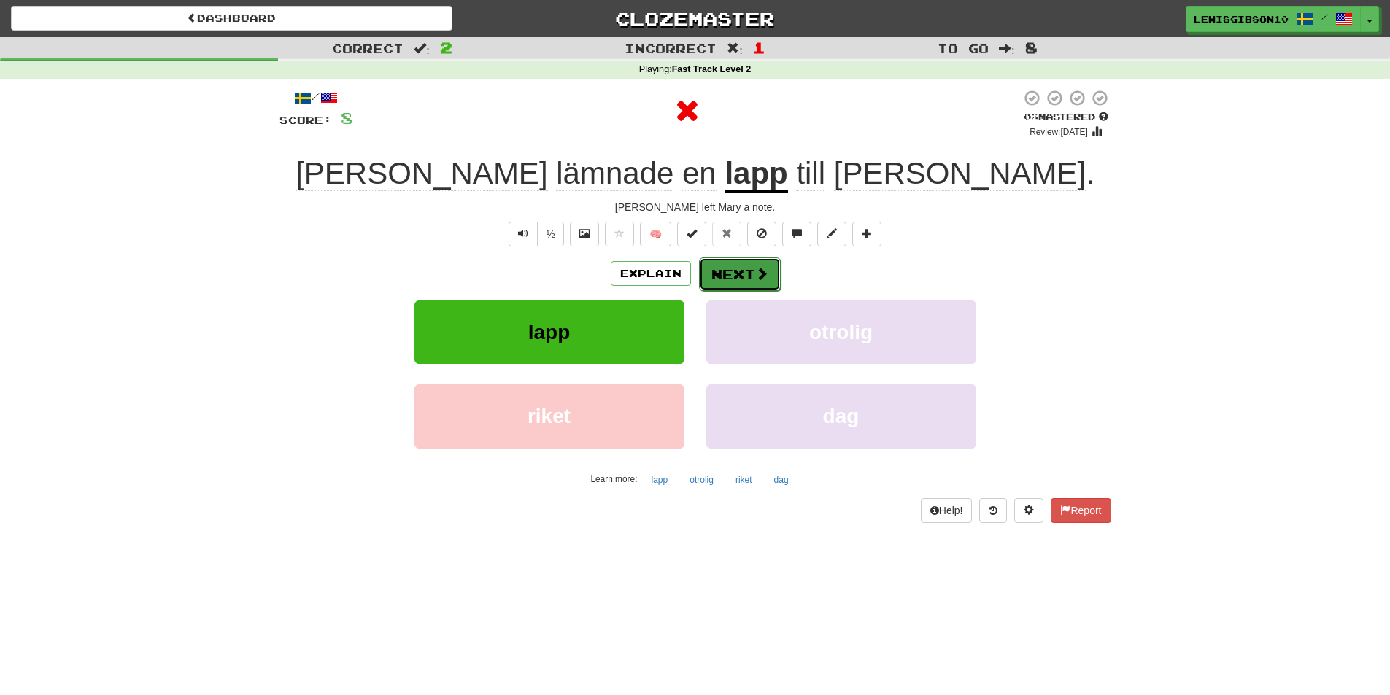
click at [749, 274] on button "Next" at bounding box center [740, 274] width 82 height 34
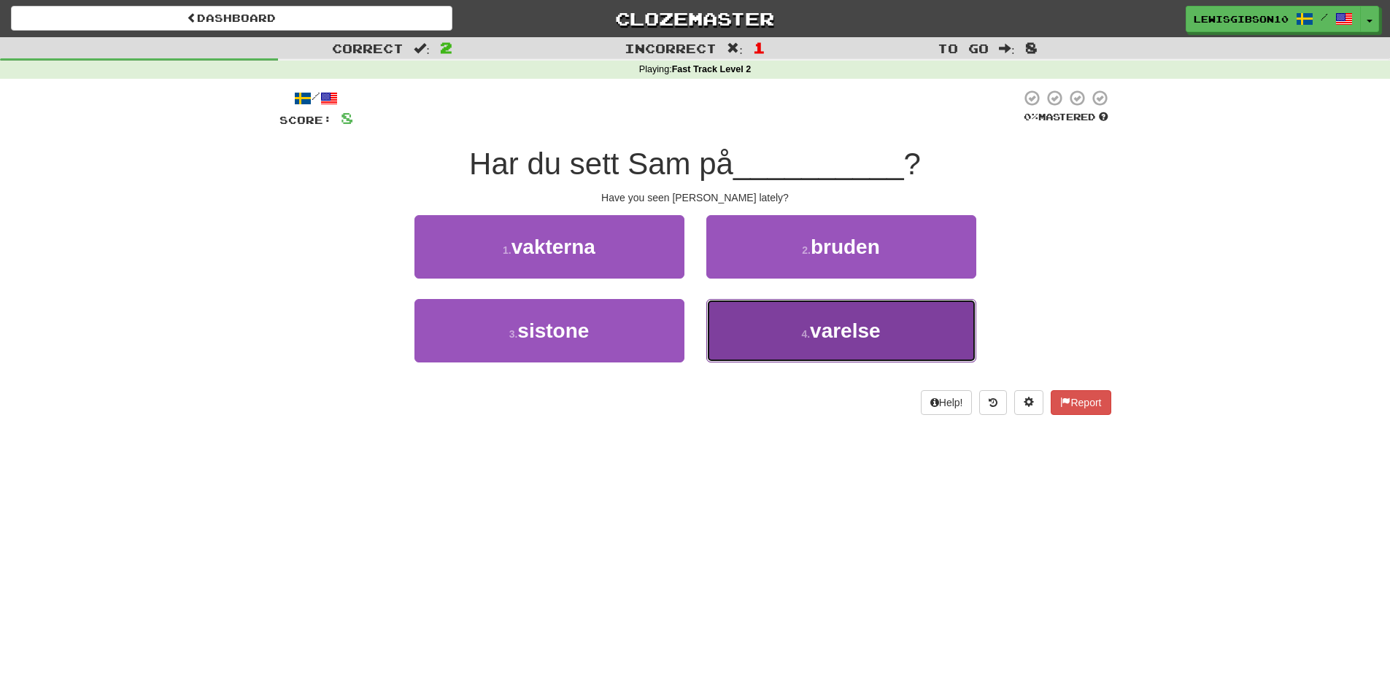
click at [733, 304] on button "4 . varelse" at bounding box center [841, 330] width 270 height 63
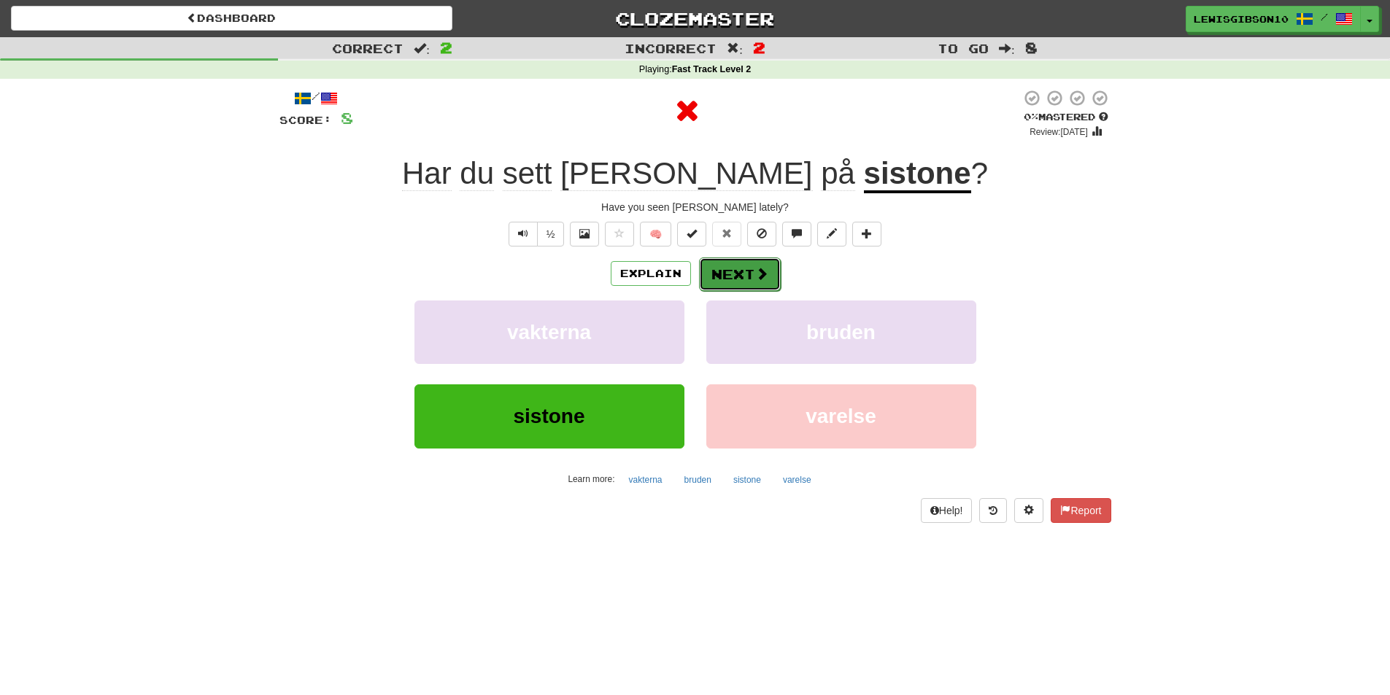
click at [762, 268] on span at bounding box center [761, 273] width 13 height 13
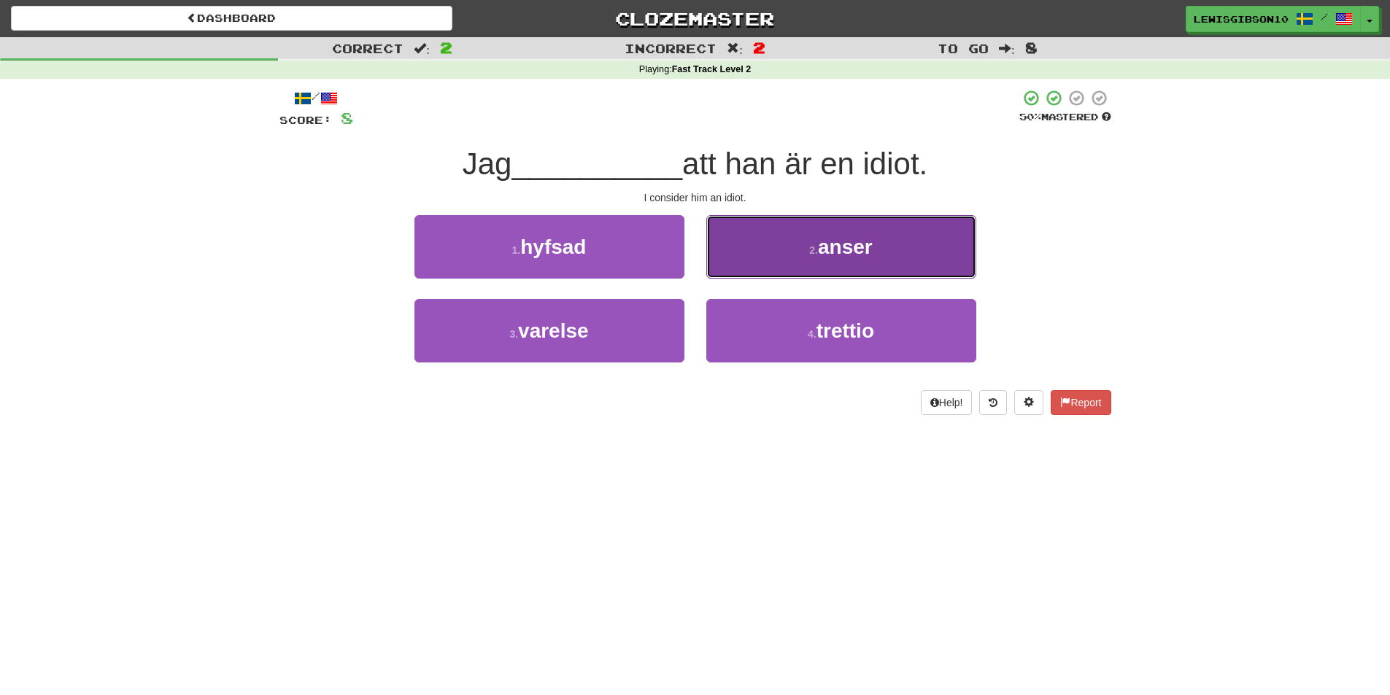
click at [763, 275] on button "2 . anser" at bounding box center [841, 246] width 270 height 63
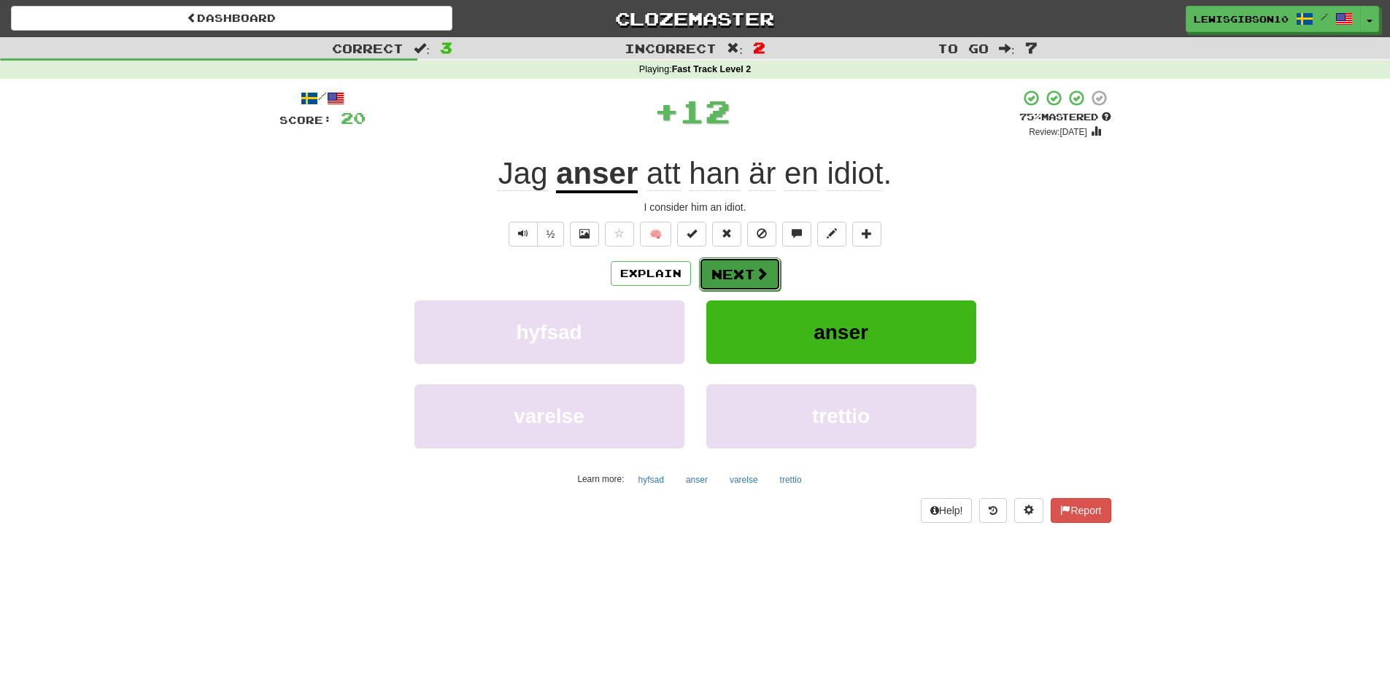
click at [732, 269] on button "Next" at bounding box center [740, 274] width 82 height 34
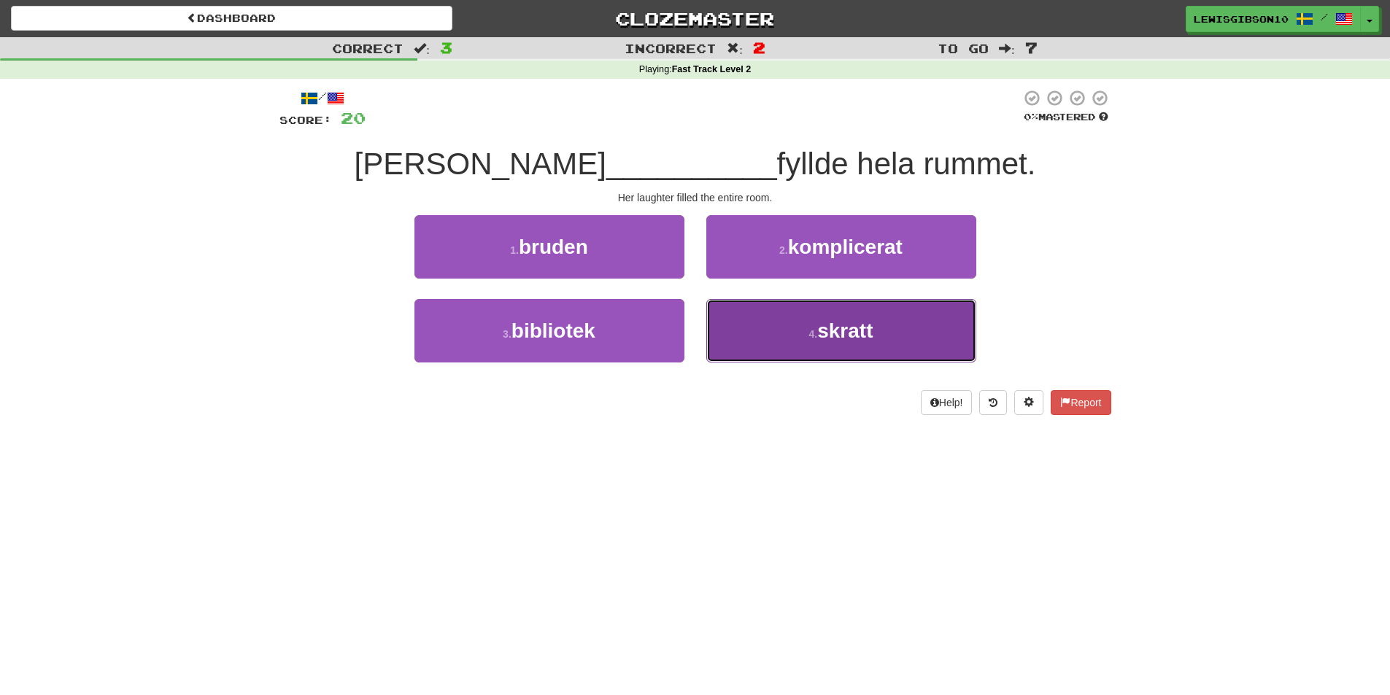
click at [741, 329] on button "4 . skratt" at bounding box center [841, 330] width 270 height 63
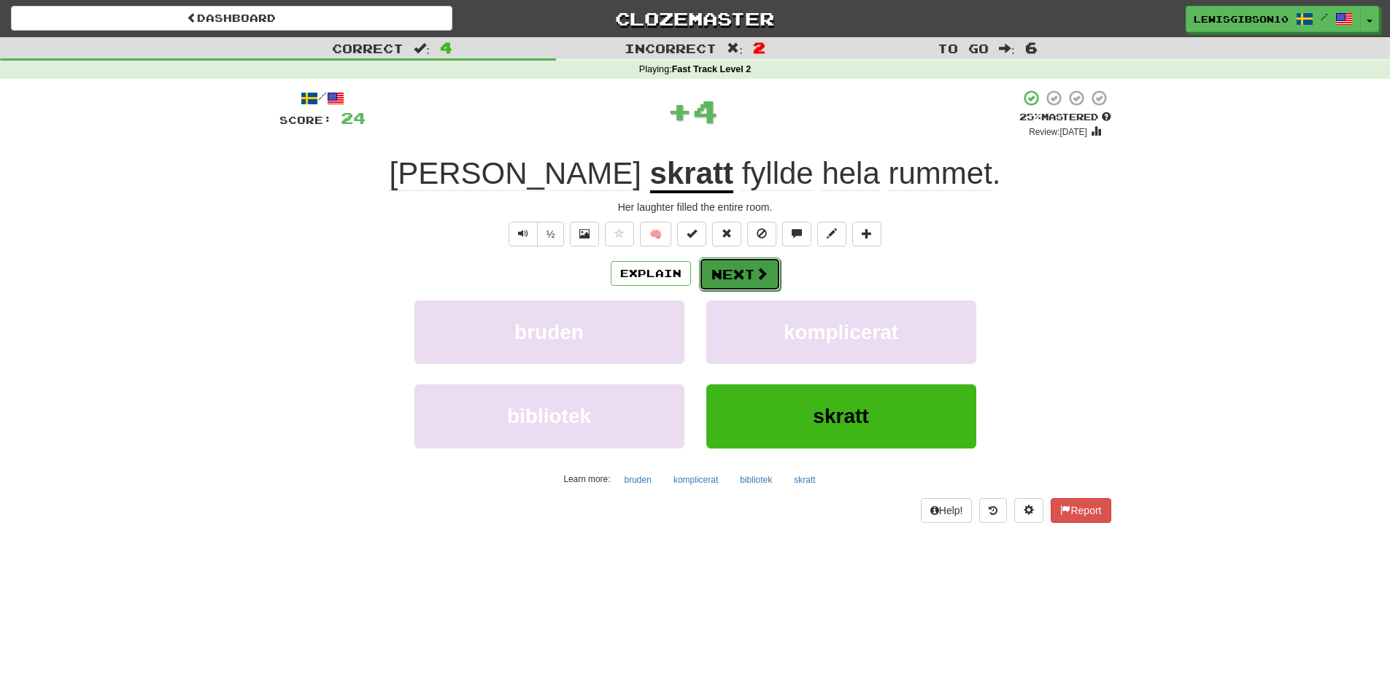
click at [743, 280] on button "Next" at bounding box center [740, 274] width 82 height 34
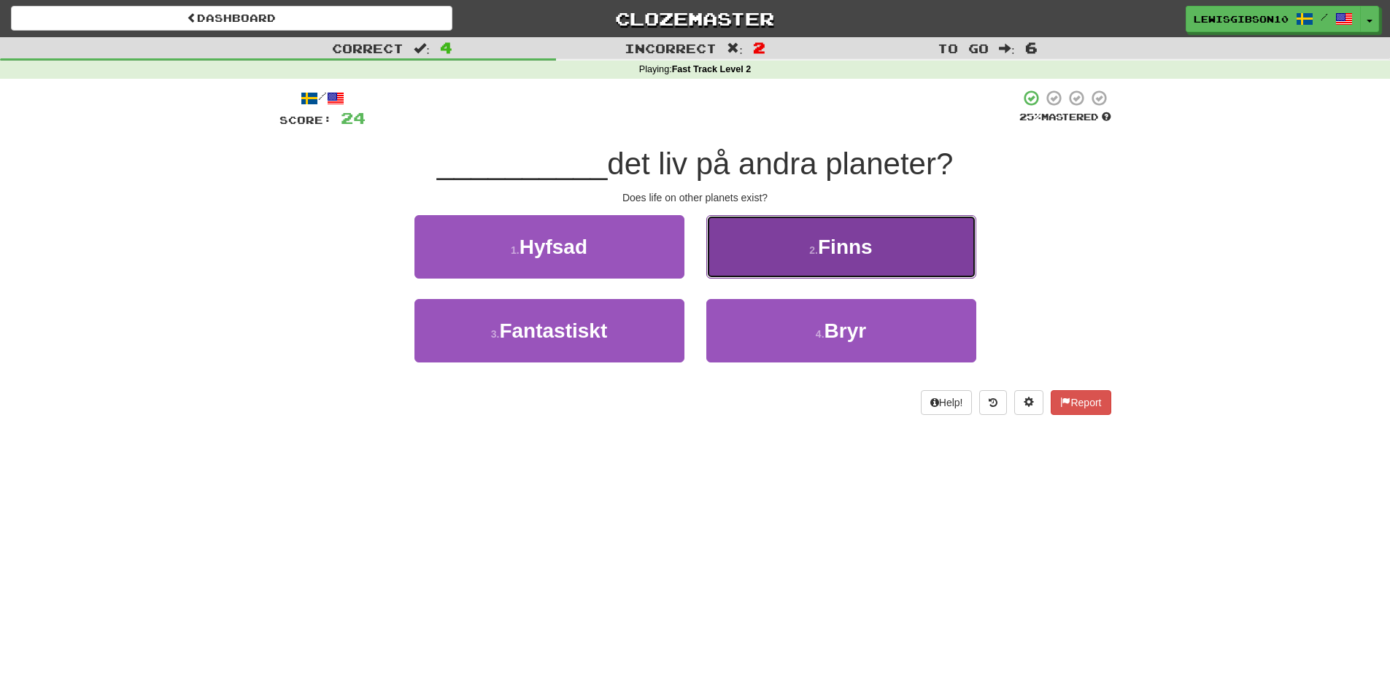
click at [781, 257] on button "2 . Finns" at bounding box center [841, 246] width 270 height 63
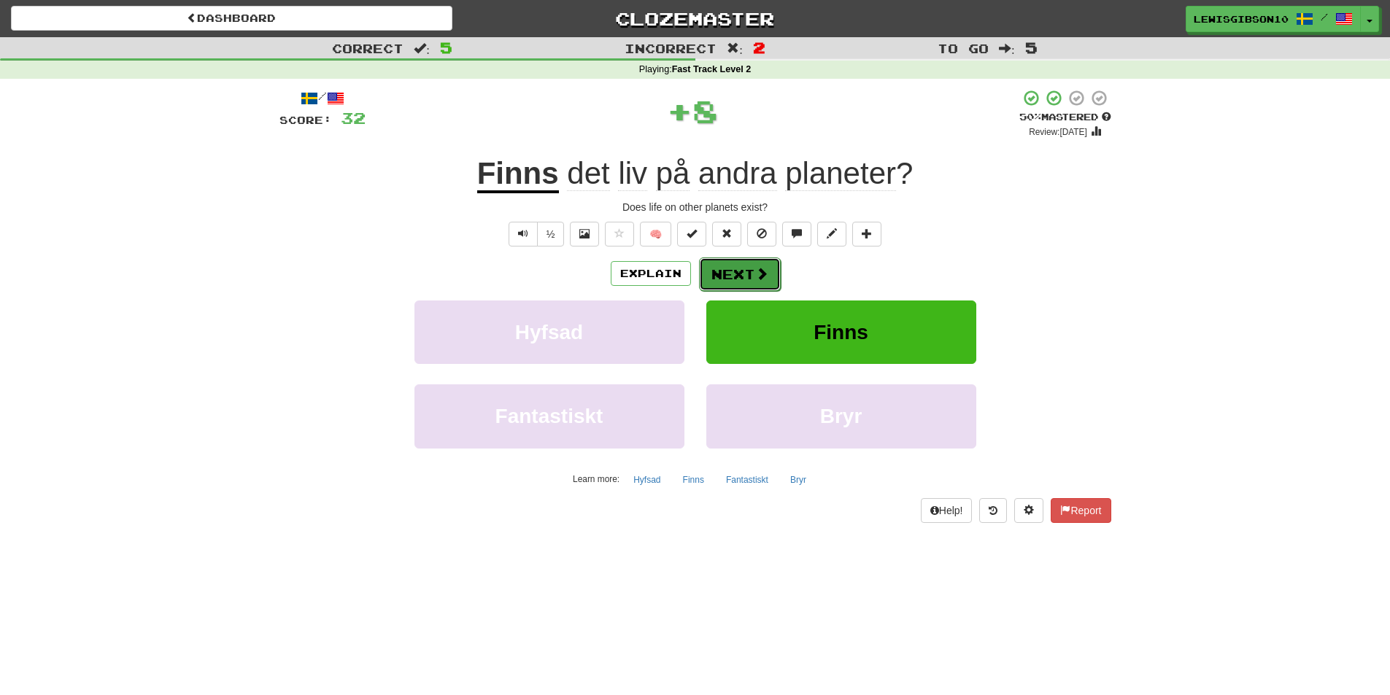
click at [740, 274] on button "Next" at bounding box center [740, 274] width 82 height 34
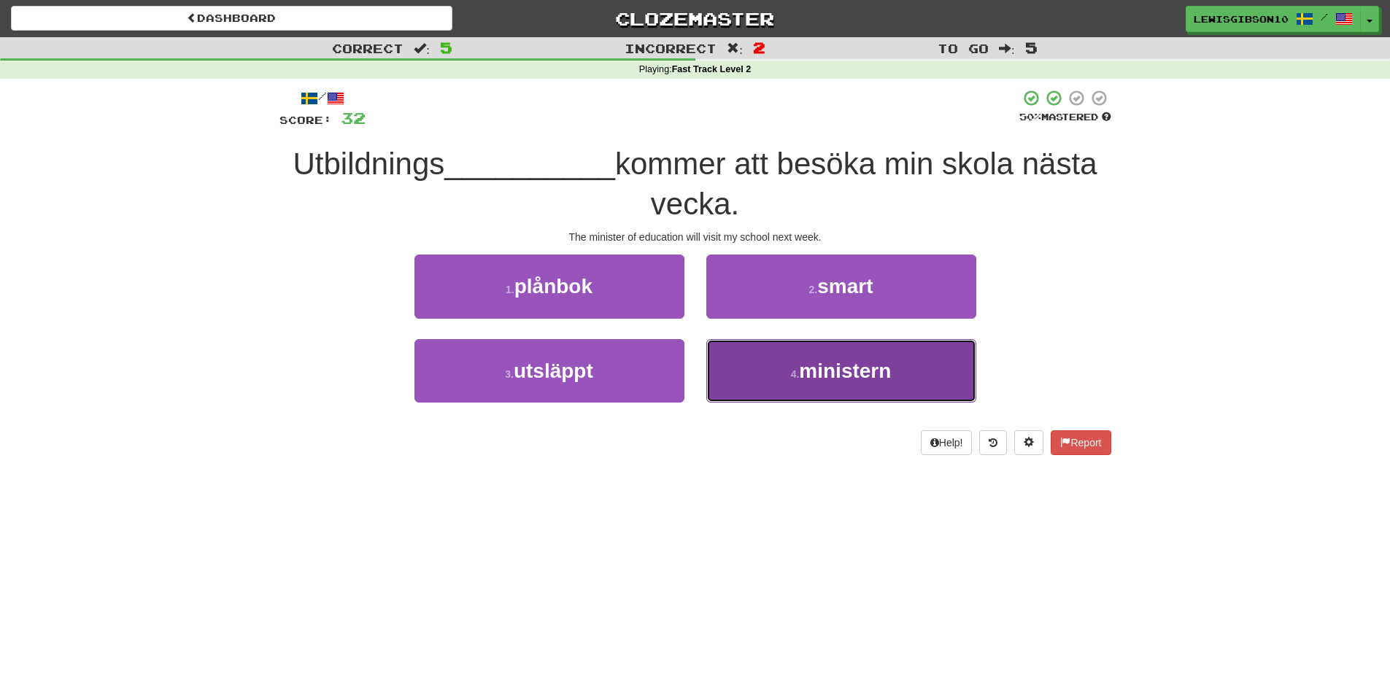
click at [722, 373] on button "4 . ministern" at bounding box center [841, 370] width 270 height 63
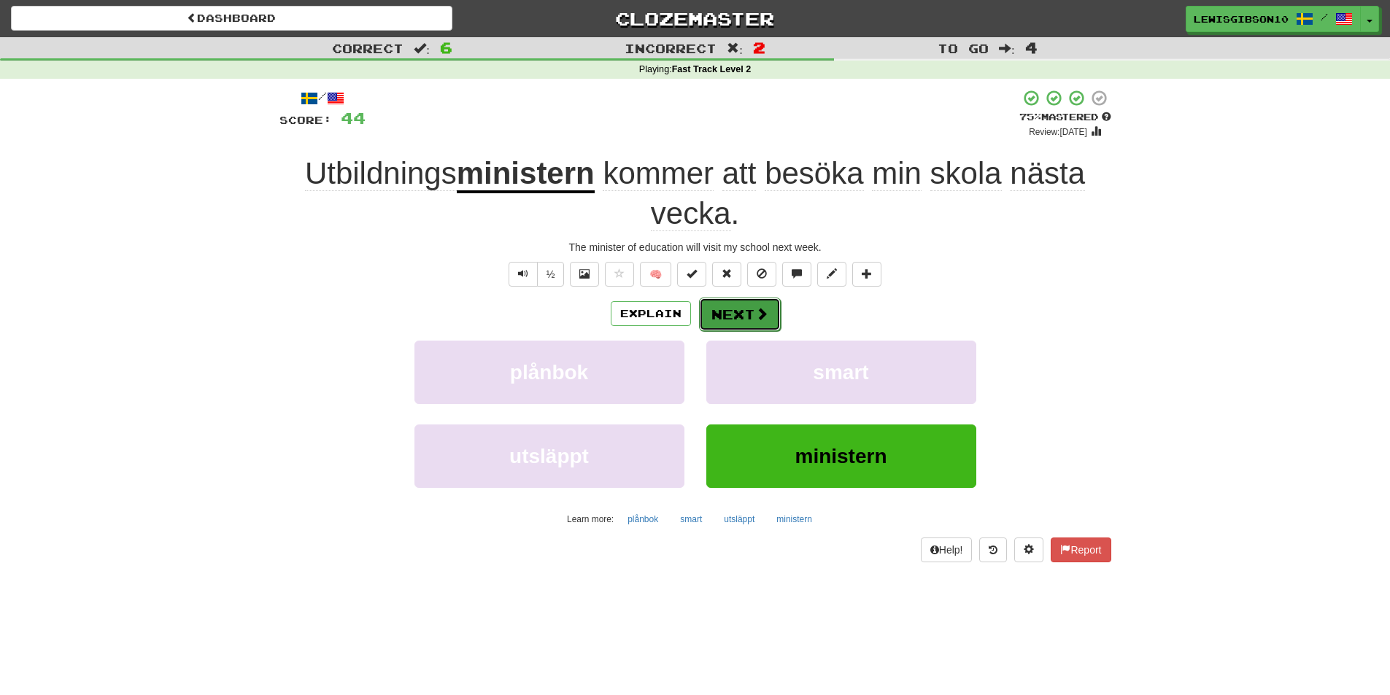
click at [735, 314] on button "Next" at bounding box center [740, 315] width 82 height 34
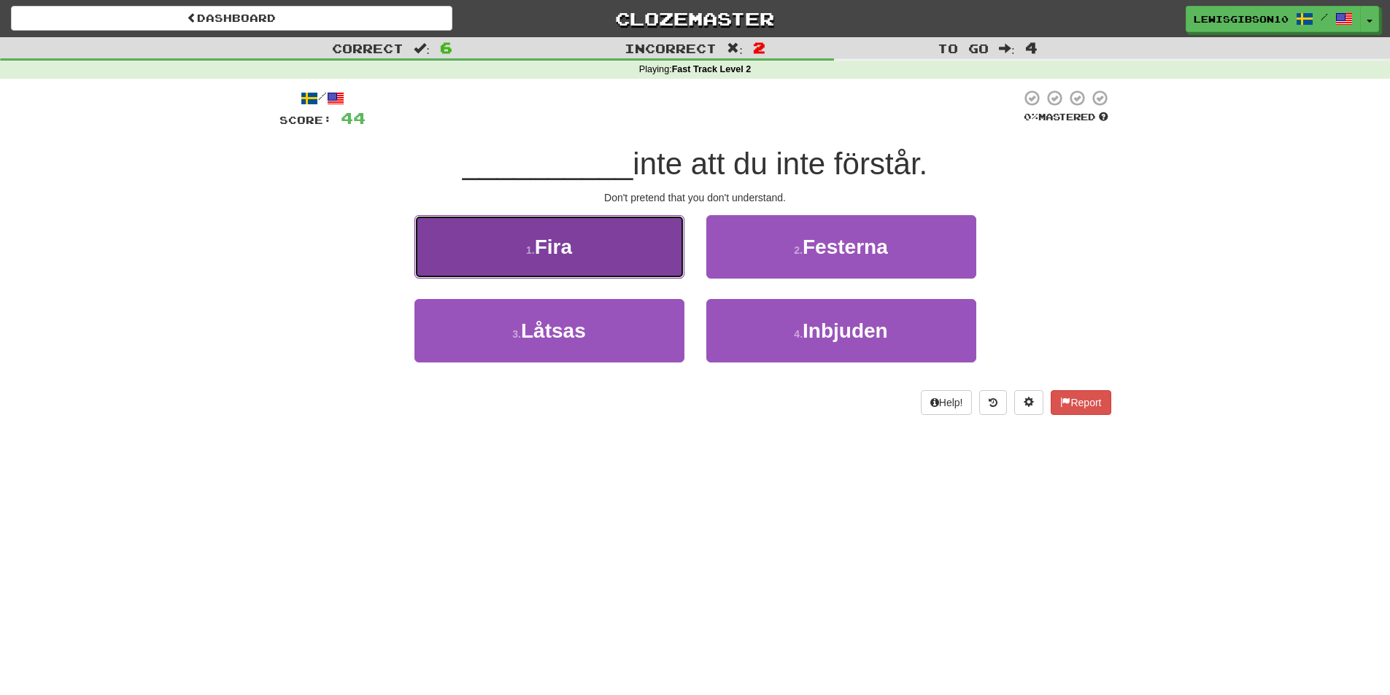
click at [616, 255] on button "1 . Fira" at bounding box center [549, 246] width 270 height 63
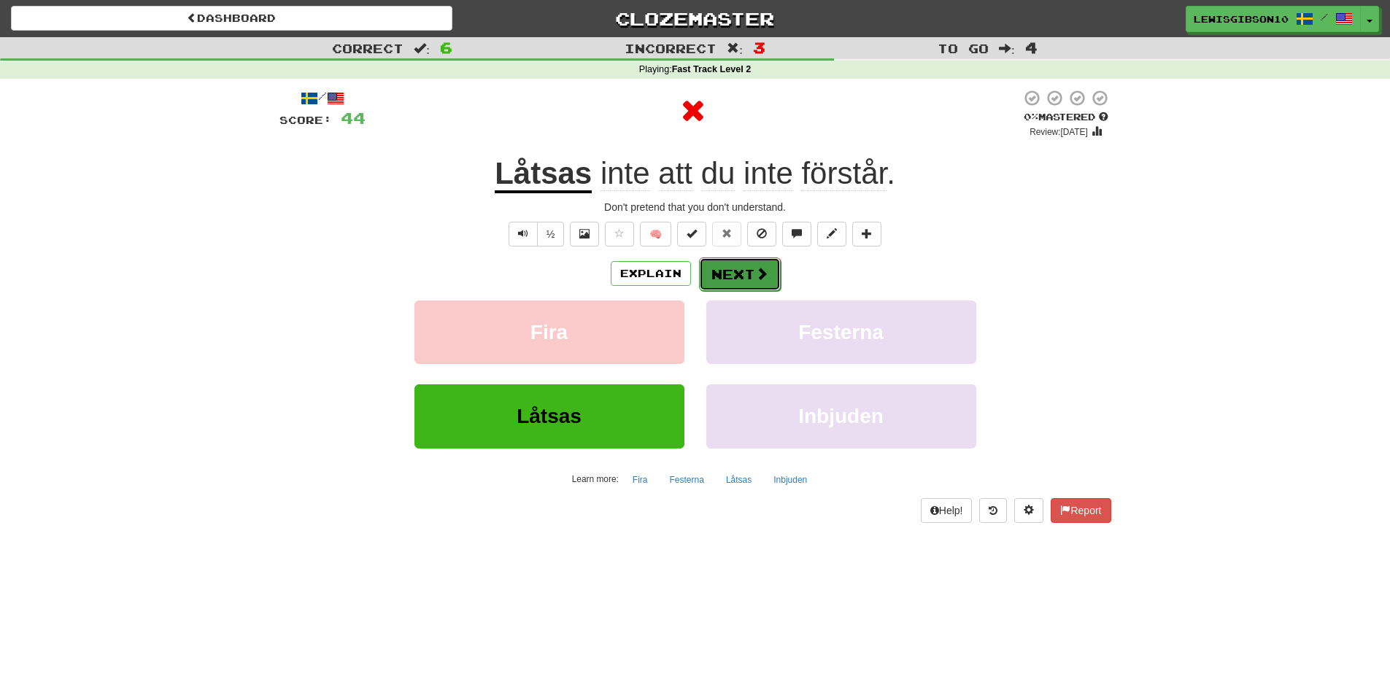
click at [740, 257] on button "Next" at bounding box center [740, 274] width 82 height 34
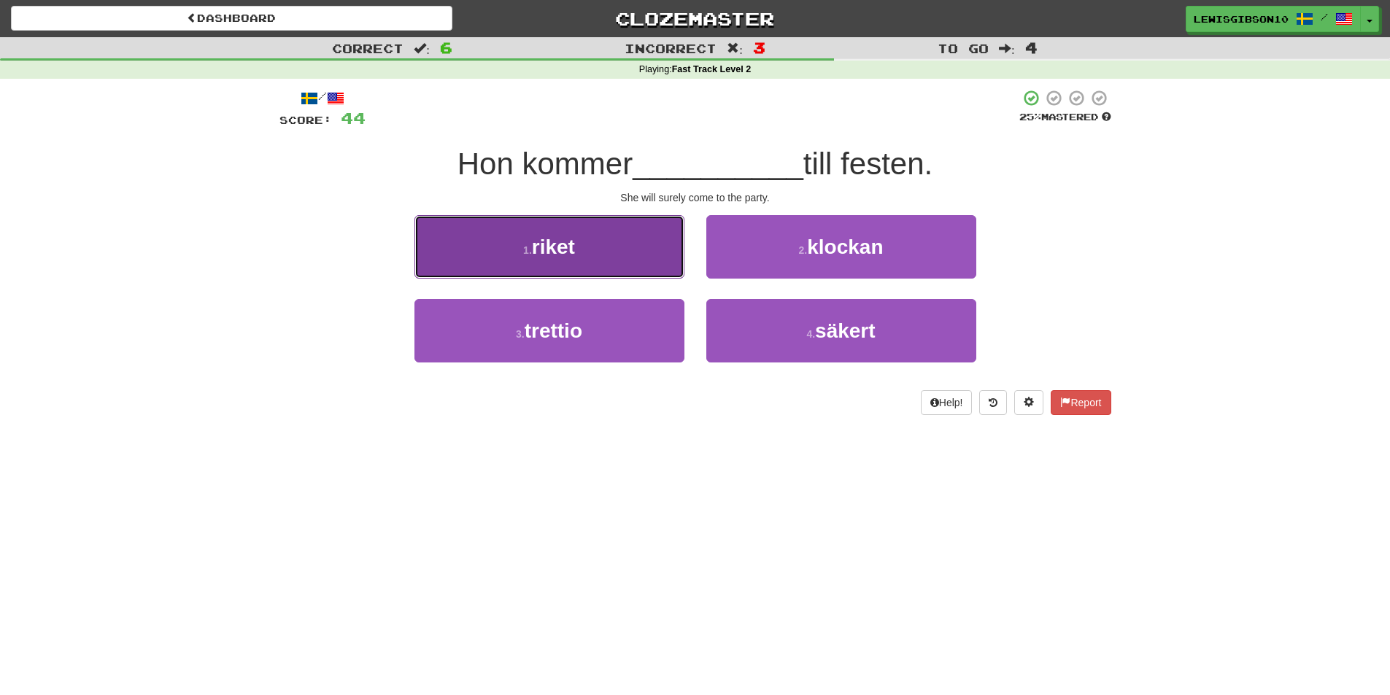
click at [607, 243] on button "1 . riket" at bounding box center [549, 246] width 270 height 63
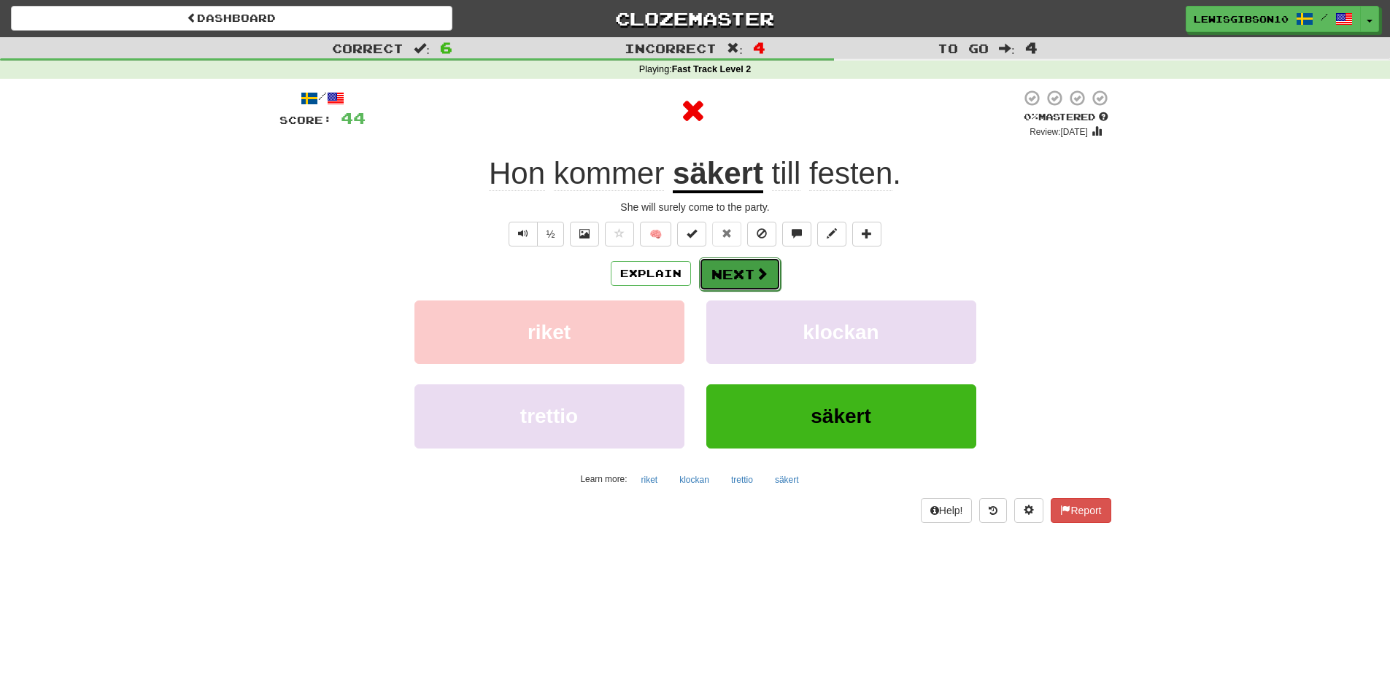
click at [711, 260] on button "Next" at bounding box center [740, 274] width 82 height 34
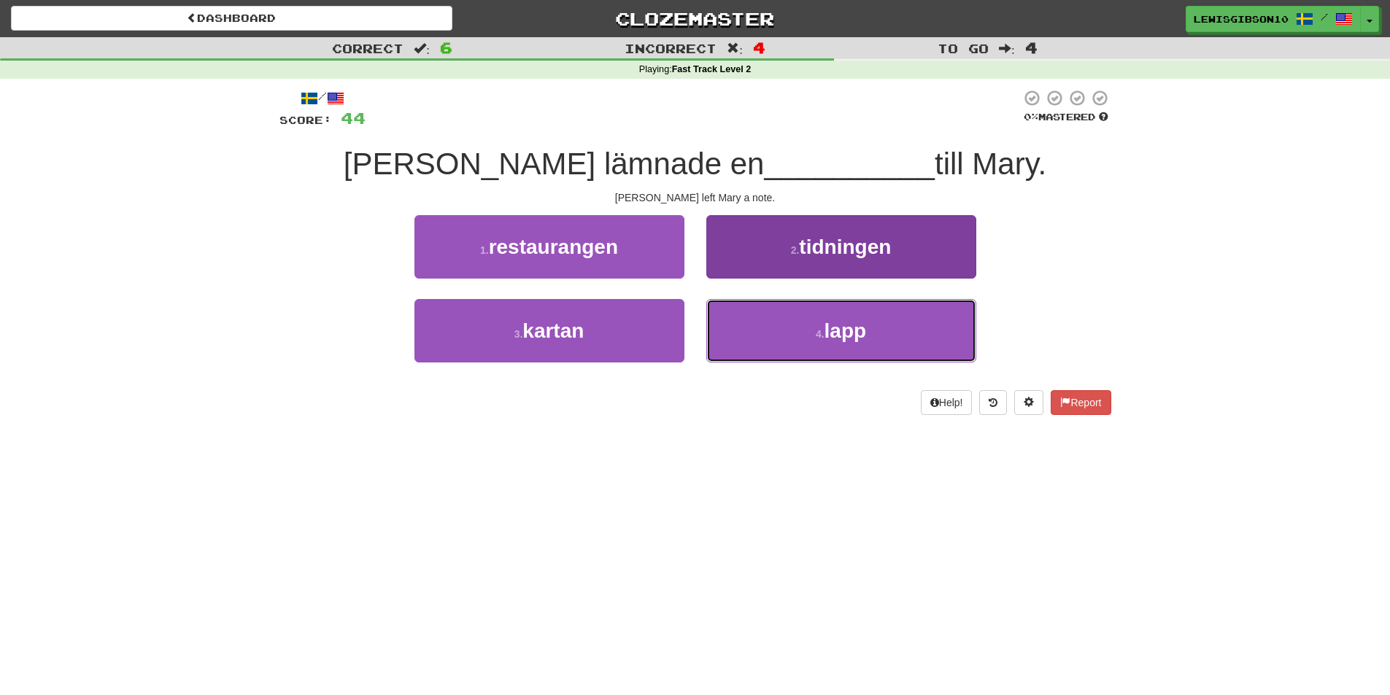
drag, startPoint x: 764, startPoint y: 330, endPoint x: 751, endPoint y: 301, distance: 32.3
click at [764, 331] on button "4 . lapp" at bounding box center [841, 330] width 270 height 63
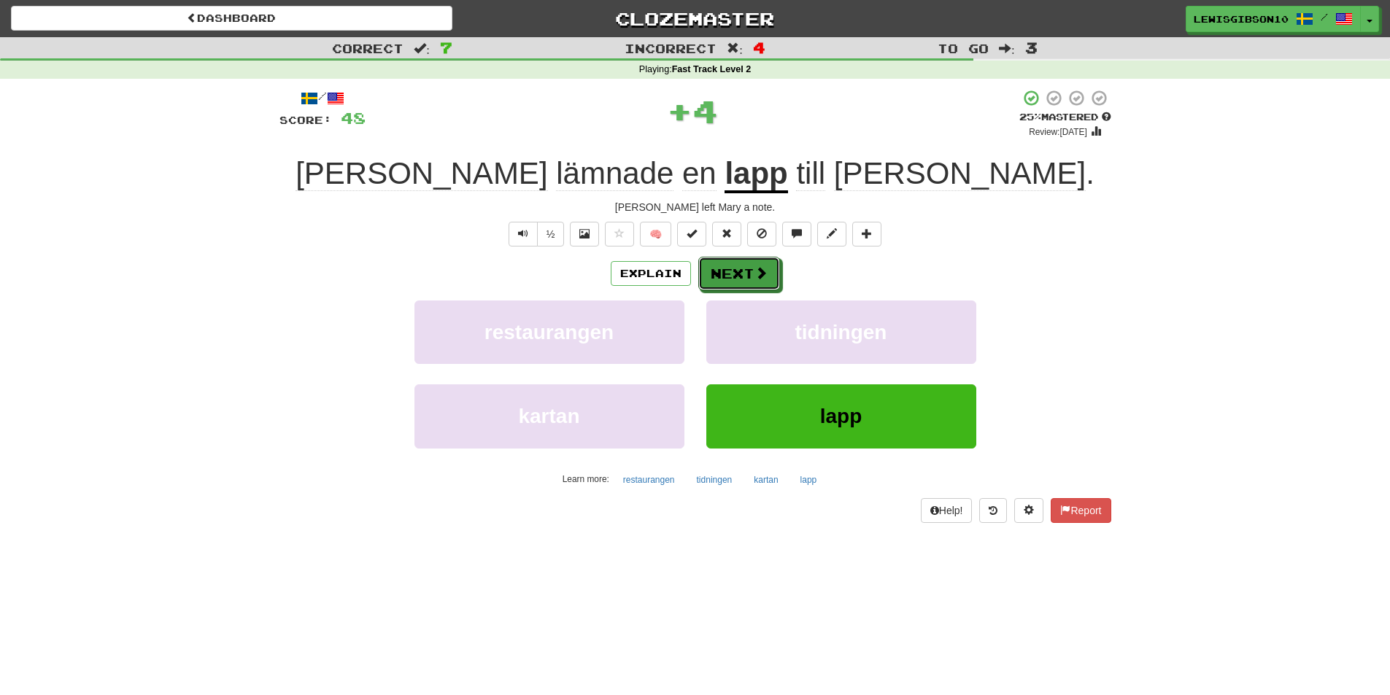
click at [738, 279] on button "Next" at bounding box center [739, 274] width 82 height 34
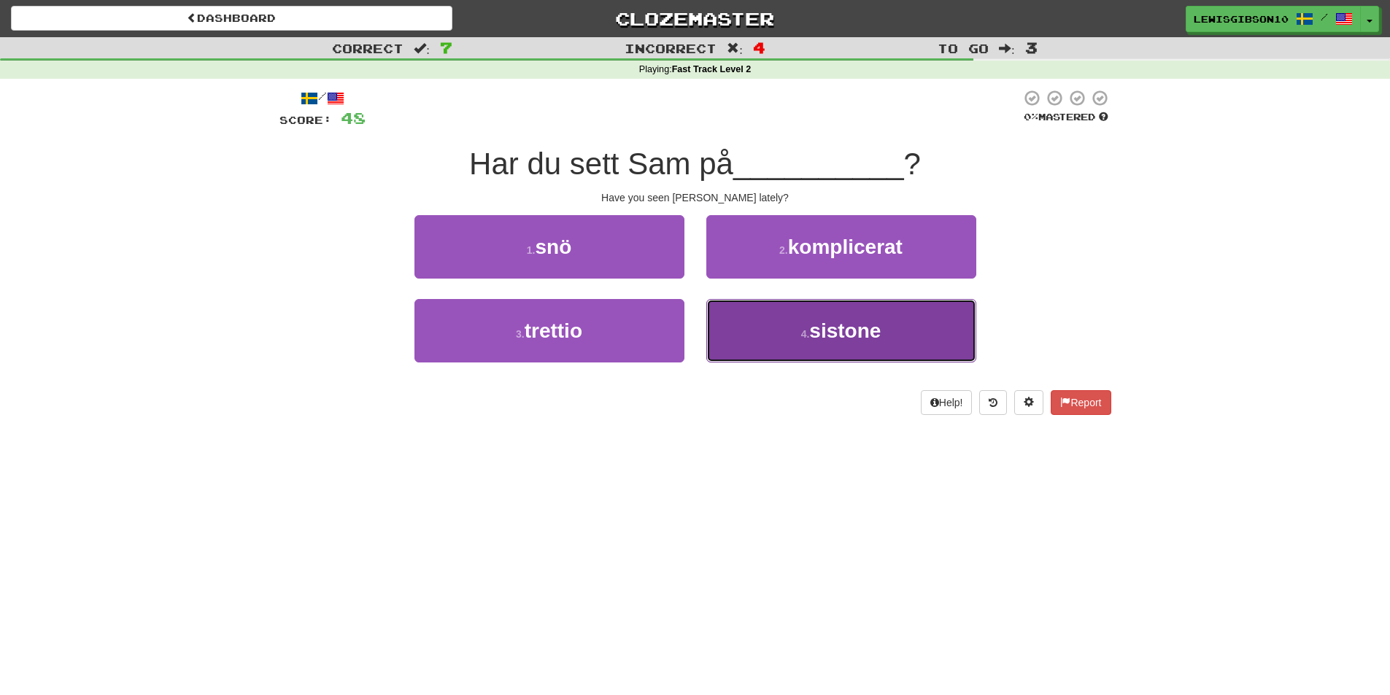
click at [749, 328] on button "4 . sistone" at bounding box center [841, 330] width 270 height 63
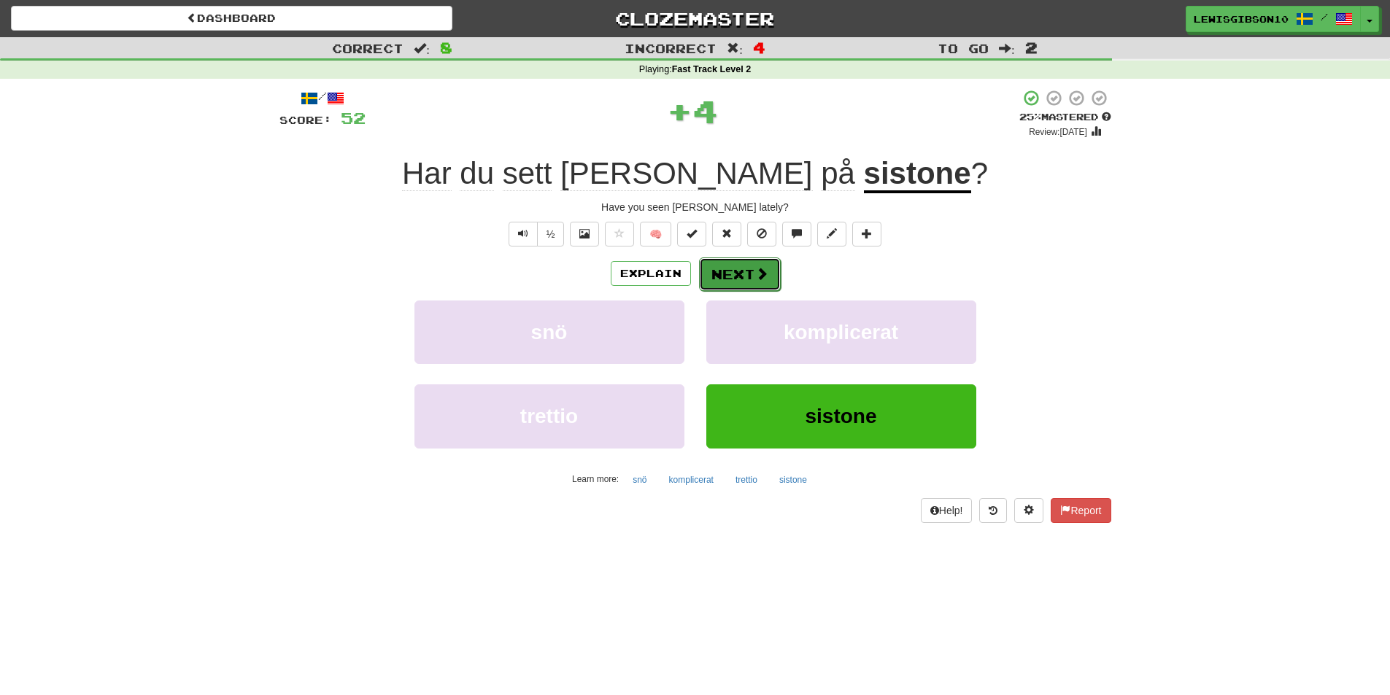
click at [742, 268] on button "Next" at bounding box center [740, 274] width 82 height 34
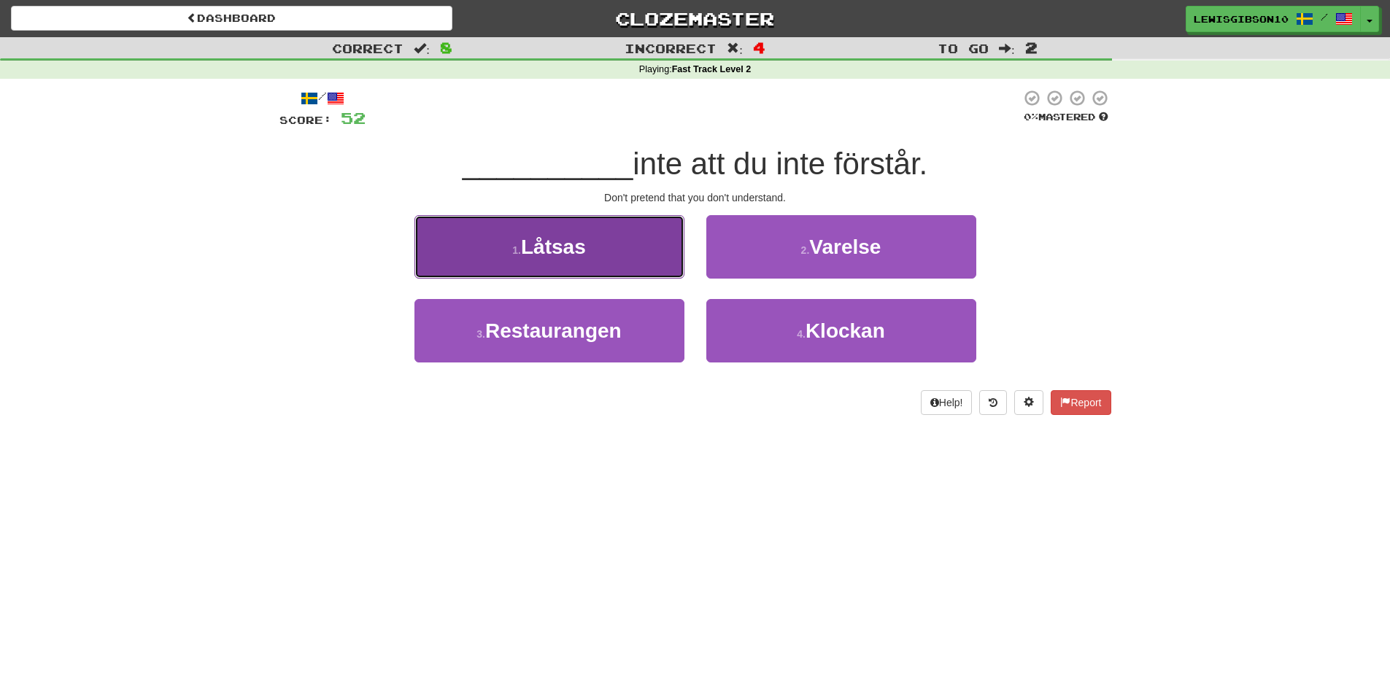
click at [622, 264] on button "1 . Låtsas" at bounding box center [549, 246] width 270 height 63
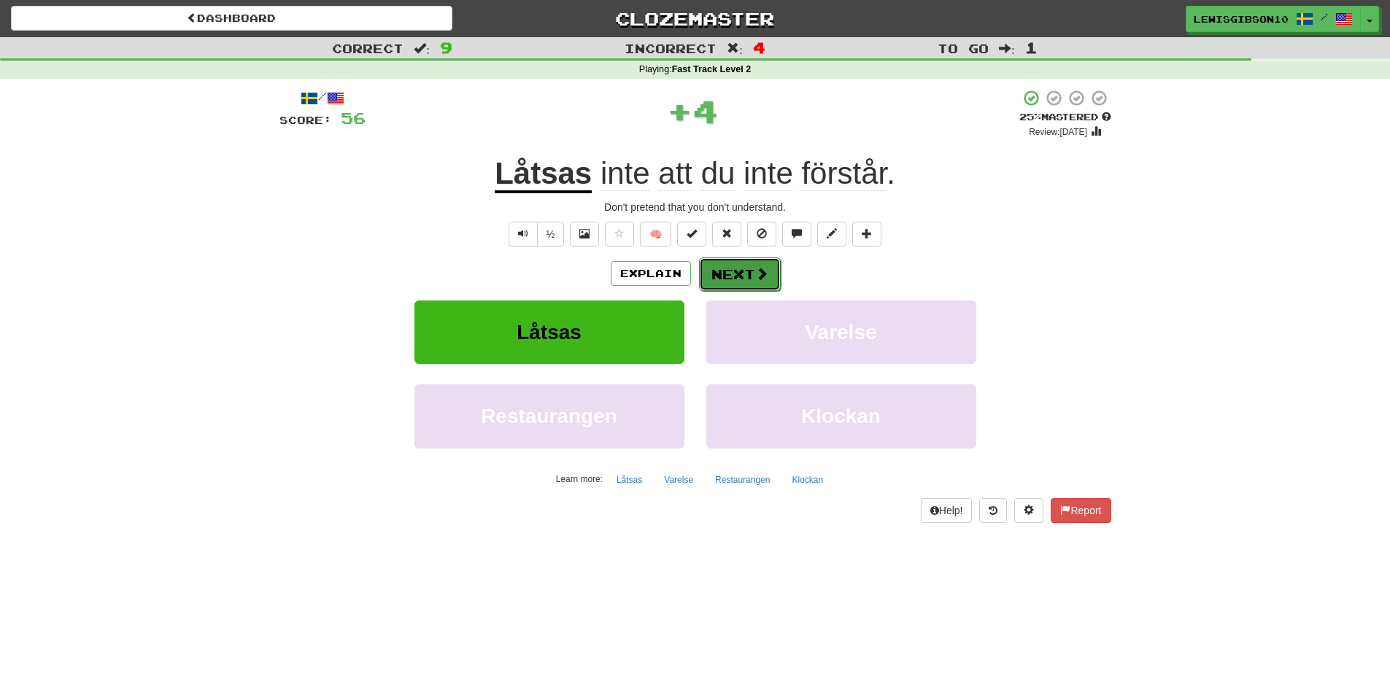
click at [736, 268] on button "Next" at bounding box center [740, 274] width 82 height 34
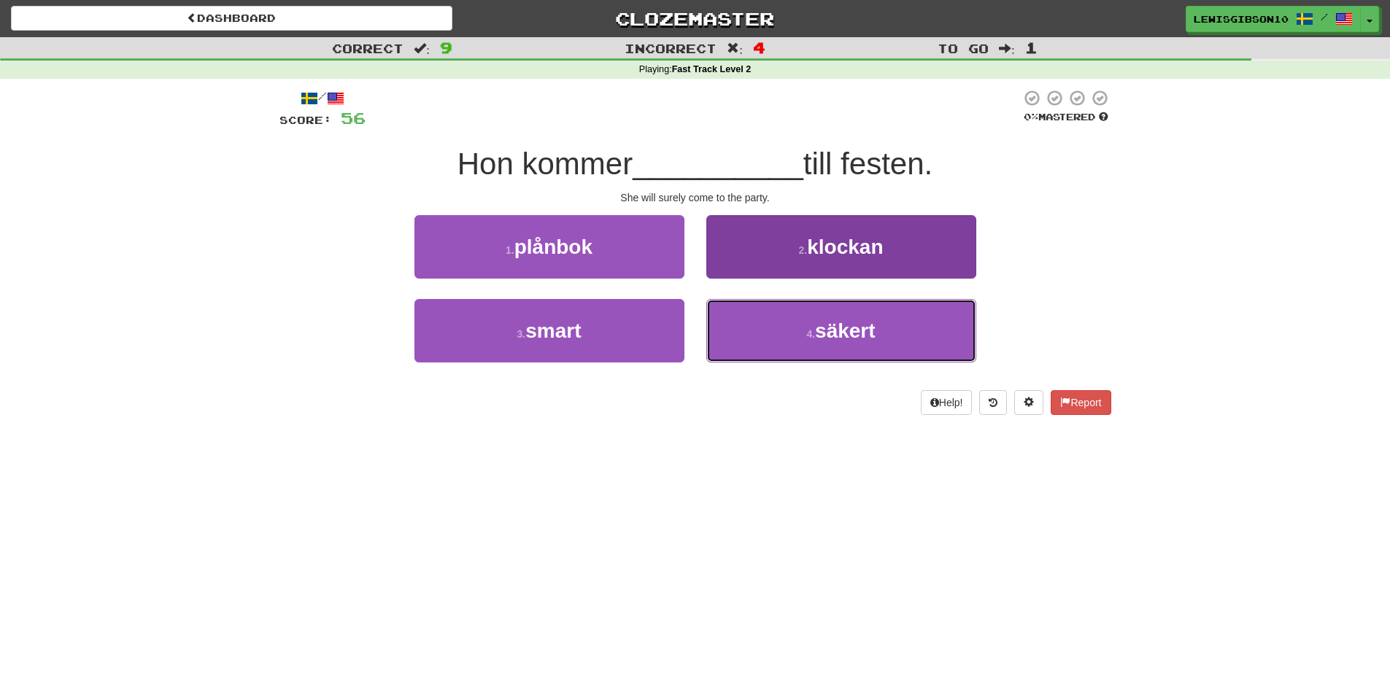
click at [736, 317] on button "4 . säkert" at bounding box center [841, 330] width 270 height 63
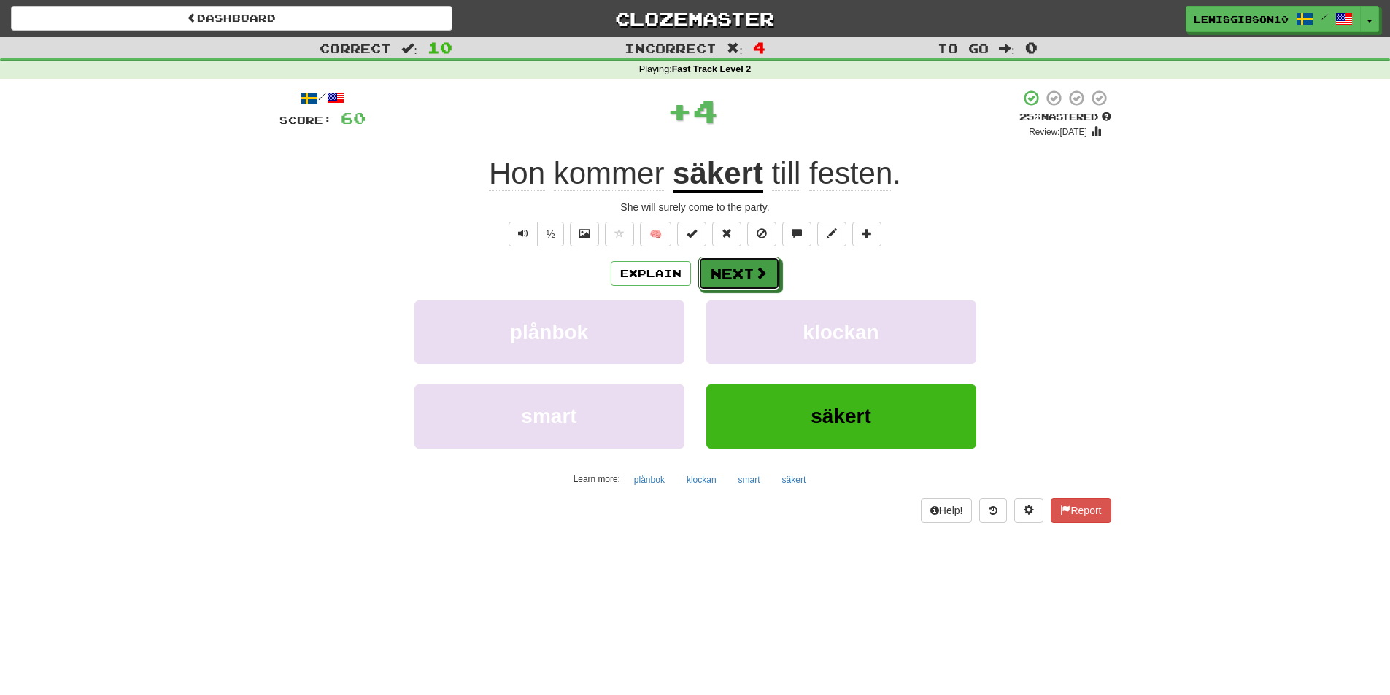
click at [755, 266] on span at bounding box center [760, 272] width 13 height 13
